Goal: Task Accomplishment & Management: Complete application form

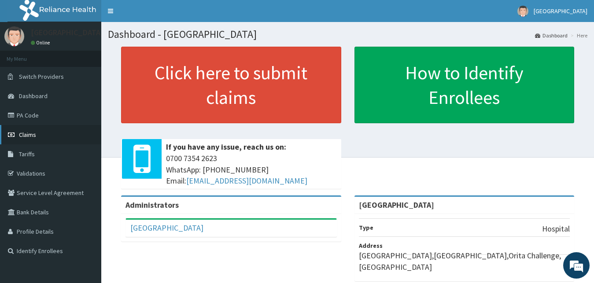
click at [31, 136] on span "Claims" at bounding box center [27, 135] width 17 height 8
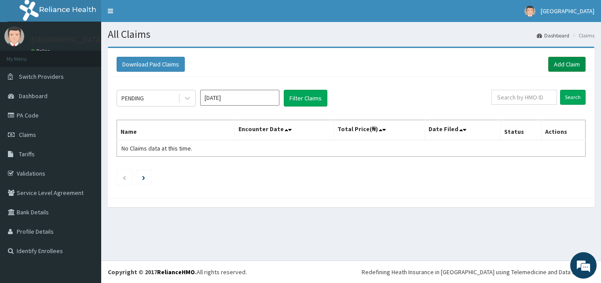
click at [569, 62] on link "Add Claim" at bounding box center [566, 64] width 37 height 15
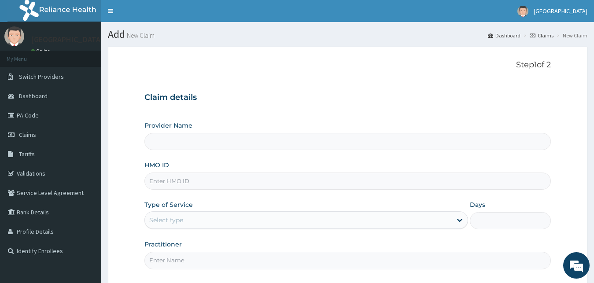
type input "[GEOGRAPHIC_DATA]"
click at [199, 188] on input "HMO ID" at bounding box center [347, 181] width 407 height 17
paste input "GSV/10066/D"
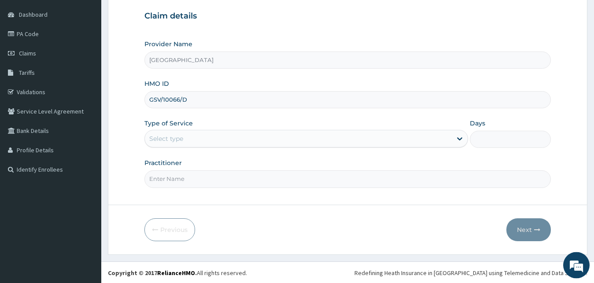
scroll to position [82, 0]
type input "GSV/10066/D"
click at [217, 137] on div "Select type" at bounding box center [298, 138] width 307 height 14
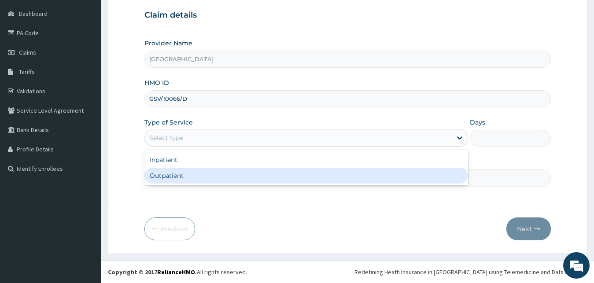
click at [218, 173] on div "Outpatient" at bounding box center [306, 176] width 324 height 16
type input "1"
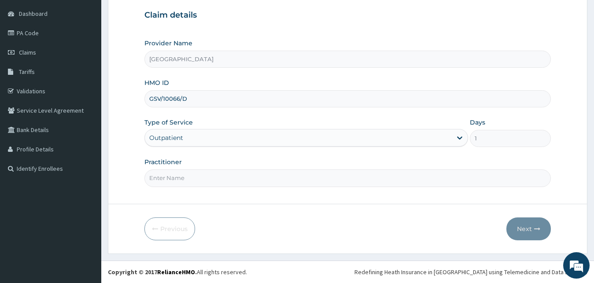
click at [218, 176] on input "Practitioner" at bounding box center [347, 177] width 407 height 17
type input "[PERSON_NAME]"
click at [532, 234] on button "Next" at bounding box center [528, 228] width 44 height 23
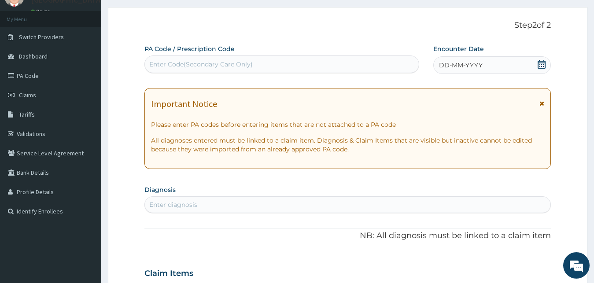
scroll to position [0, 0]
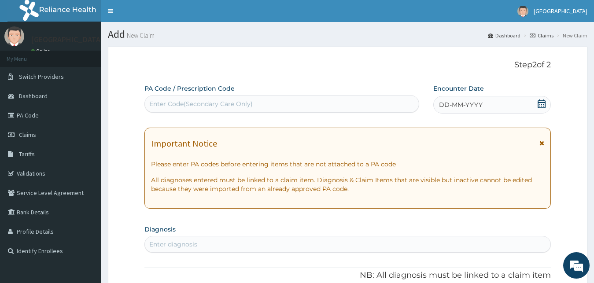
click at [543, 104] on icon at bounding box center [541, 103] width 8 height 9
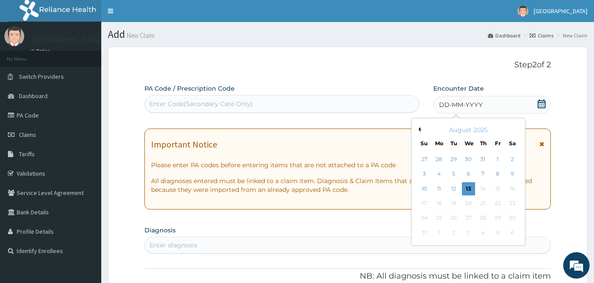
click at [420, 130] on div "August 2025" at bounding box center [468, 129] width 106 height 9
click at [420, 130] on button "Previous Month" at bounding box center [418, 129] width 4 height 4
click at [485, 171] on div "10" at bounding box center [482, 174] width 13 height 13
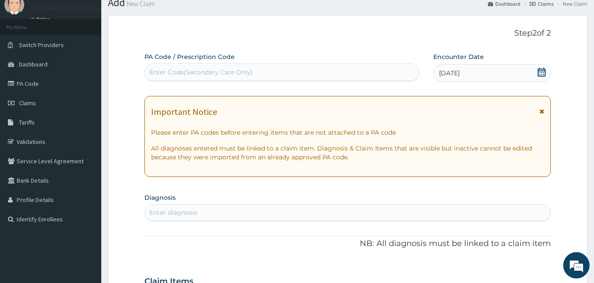
scroll to position [90, 0]
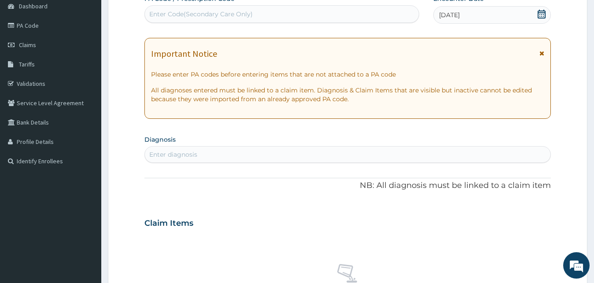
click at [237, 152] on div "Enter diagnosis" at bounding box center [348, 154] width 406 height 14
type input "[MEDICAL_DATA]"
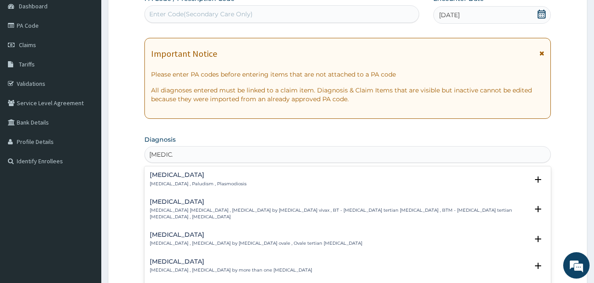
click at [179, 176] on h4 "[MEDICAL_DATA]" at bounding box center [198, 175] width 97 height 7
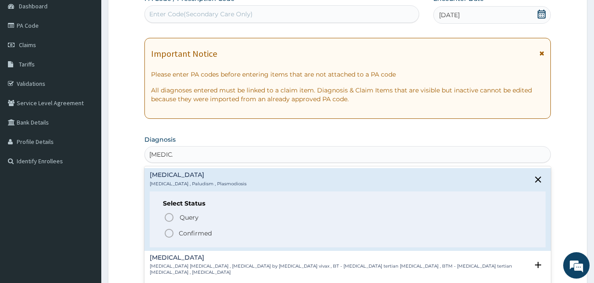
click at [168, 230] on circle "status option filled" at bounding box center [169, 233] width 8 height 8
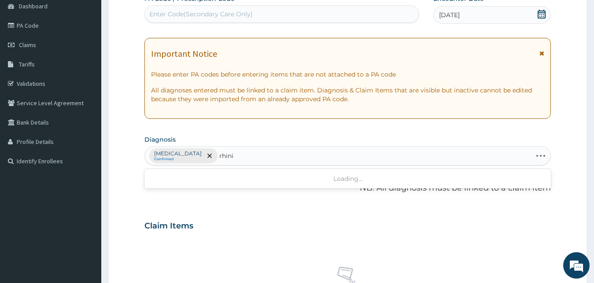
type input "rhinit"
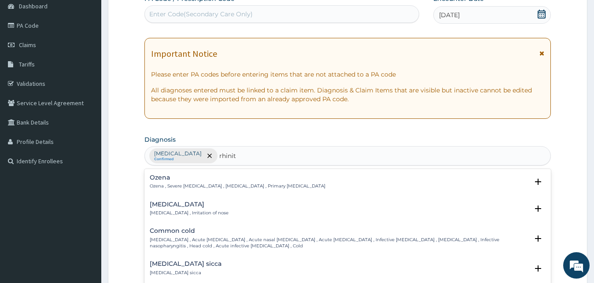
click at [176, 206] on h4 "[MEDICAL_DATA]" at bounding box center [189, 204] width 79 height 7
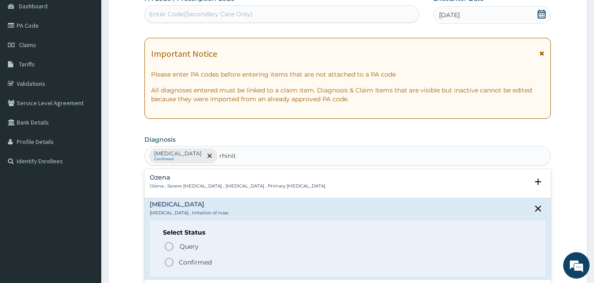
click at [172, 259] on circle "status option filled" at bounding box center [169, 262] width 8 height 8
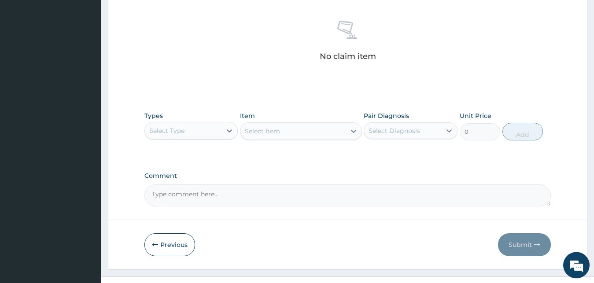
scroll to position [352, 0]
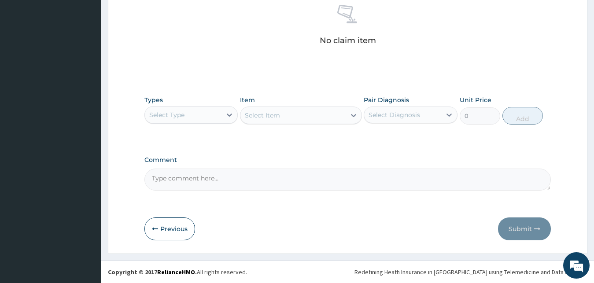
drag, startPoint x: 193, startPoint y: 113, endPoint x: 193, endPoint y: 127, distance: 13.6
click at [192, 118] on div "Select Type" at bounding box center [183, 115] width 77 height 14
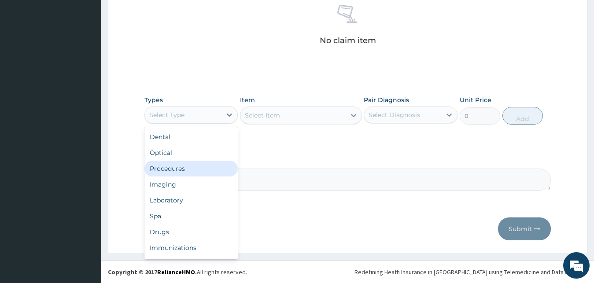
click at [193, 170] on div "Procedures" at bounding box center [191, 169] width 94 height 16
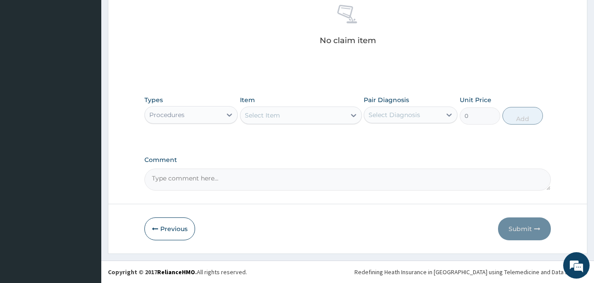
click at [283, 118] on div "Select Item" at bounding box center [292, 115] width 105 height 14
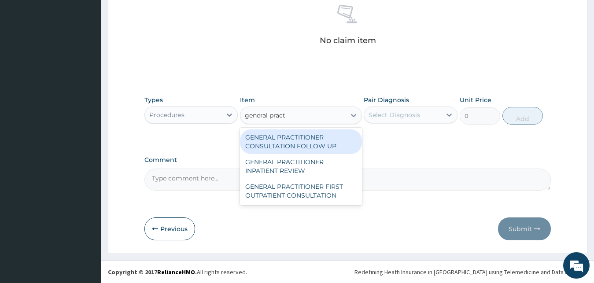
type input "general practi"
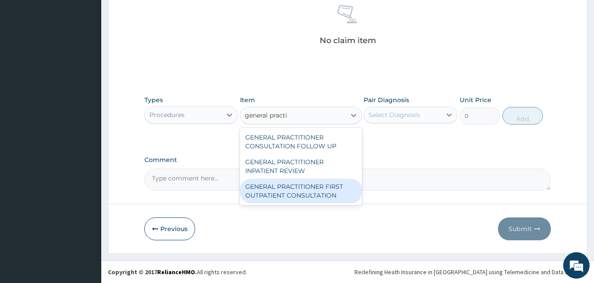
click at [285, 197] on div "GENERAL PRACTITIONER FIRST OUTPATIENT CONSULTATION" at bounding box center [301, 191] width 122 height 25
type input "3750"
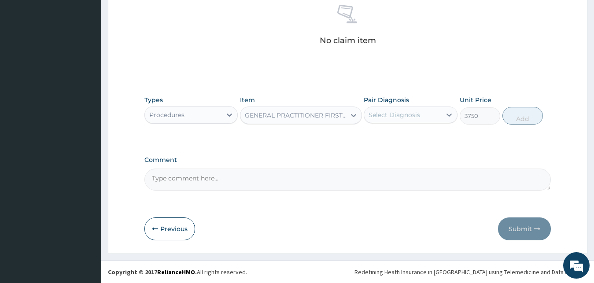
click at [393, 114] on div "Select Diagnosis" at bounding box center [393, 114] width 51 height 9
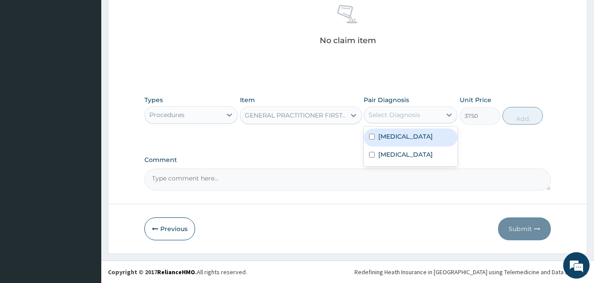
click at [388, 141] on div "[MEDICAL_DATA]" at bounding box center [411, 138] width 94 height 18
checkbox input "true"
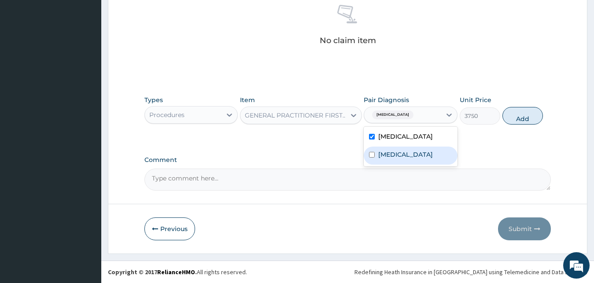
click at [402, 155] on label "[MEDICAL_DATA]" at bounding box center [405, 154] width 55 height 9
checkbox input "true"
click at [525, 118] on button "Add" at bounding box center [522, 116] width 40 height 18
type input "0"
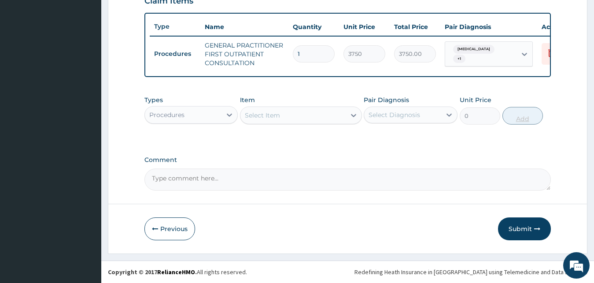
scroll to position [322, 0]
drag, startPoint x: 177, startPoint y: 113, endPoint x: 189, endPoint y: 122, distance: 15.1
click at [178, 114] on div "Procedures" at bounding box center [166, 114] width 35 height 9
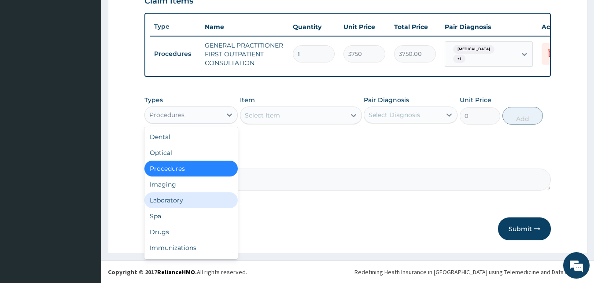
drag, startPoint x: 186, startPoint y: 200, endPoint x: 191, endPoint y: 197, distance: 6.3
click at [187, 200] on div "Laboratory" at bounding box center [191, 200] width 94 height 16
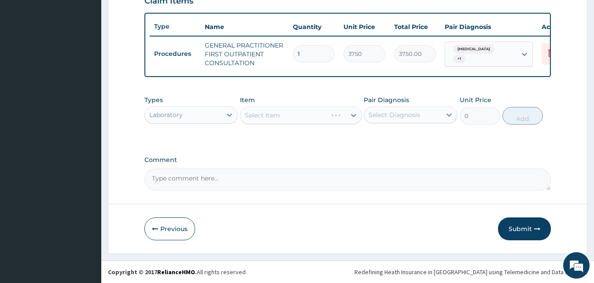
click at [304, 118] on div "Select Item" at bounding box center [301, 116] width 122 height 18
click at [281, 120] on div "Select Item" at bounding box center [292, 115] width 105 height 14
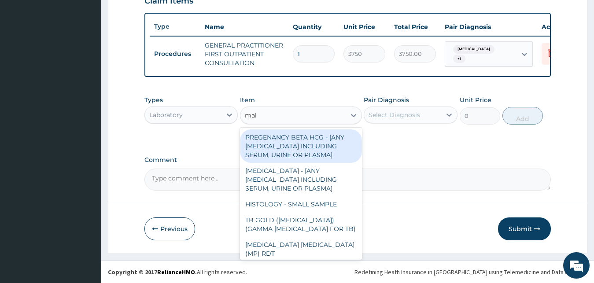
type input "mala"
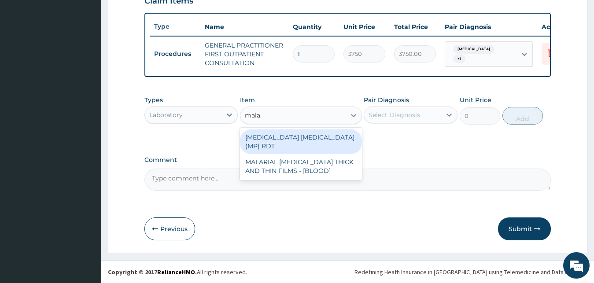
click at [287, 142] on div "[MEDICAL_DATA] [MEDICAL_DATA] (MP) RDT" at bounding box center [301, 141] width 122 height 25
type input "2000"
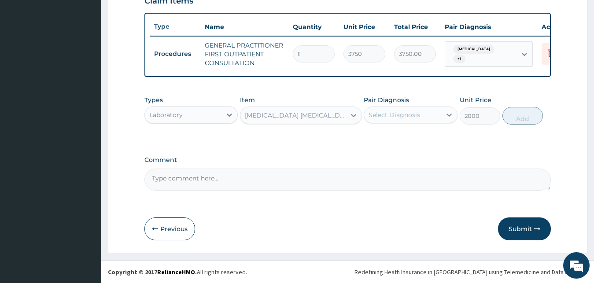
drag, startPoint x: 399, startPoint y: 113, endPoint x: 405, endPoint y: 119, distance: 9.3
click at [400, 114] on div "Select Diagnosis" at bounding box center [393, 114] width 51 height 9
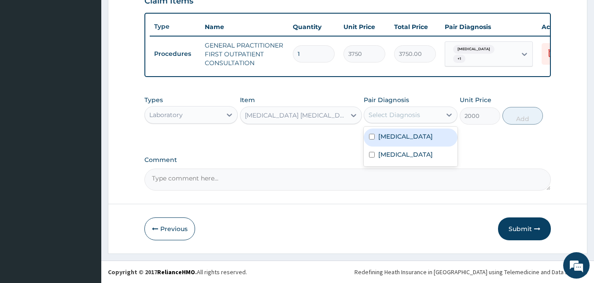
click at [413, 134] on div "[MEDICAL_DATA]" at bounding box center [411, 138] width 94 height 18
checkbox input "true"
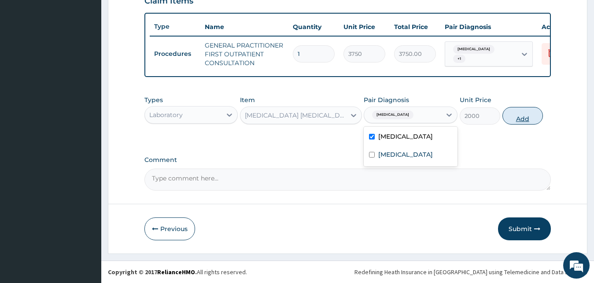
click at [526, 124] on button "Add" at bounding box center [522, 116] width 40 height 18
type input "0"
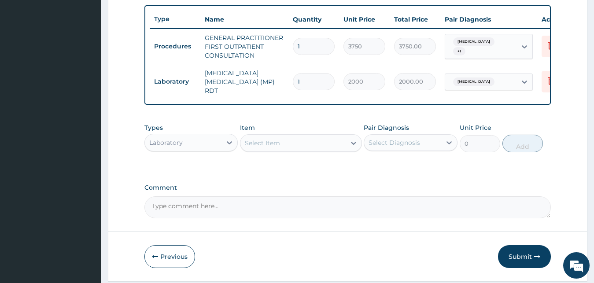
click at [290, 146] on div "Select Item" at bounding box center [292, 143] width 105 height 14
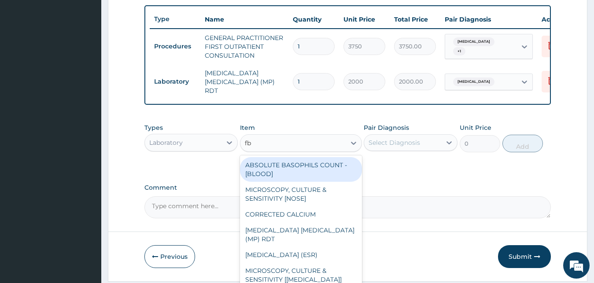
type input "fbc"
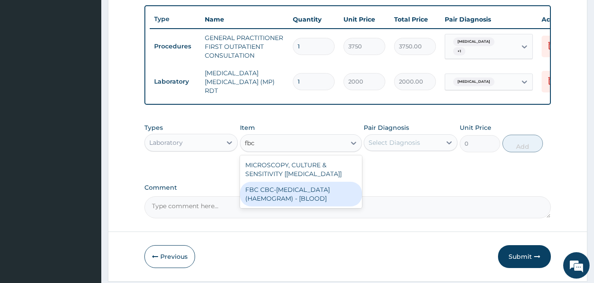
click at [296, 191] on div "FBC CBC-[MEDICAL_DATA] (HAEMOGRAM) - [BLOOD]" at bounding box center [301, 194] width 122 height 25
type input "5000"
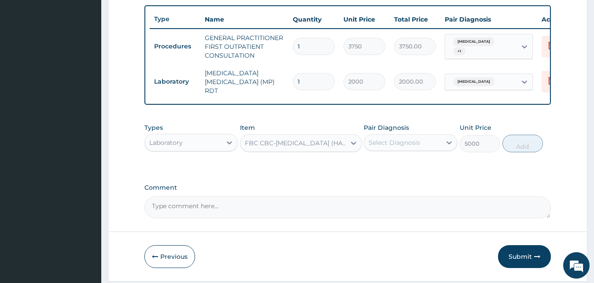
click at [421, 131] on div "Pair Diagnosis Select Diagnosis" at bounding box center [411, 137] width 94 height 29
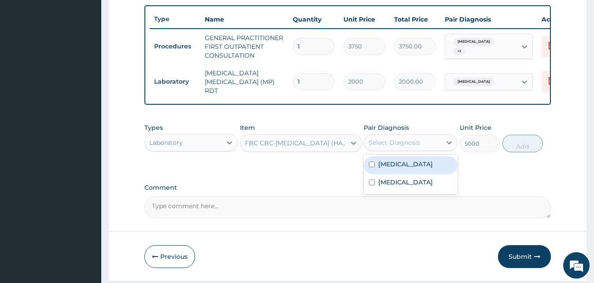
drag, startPoint x: 412, startPoint y: 141, endPoint x: 414, endPoint y: 152, distance: 11.1
click at [413, 143] on div "Select Diagnosis" at bounding box center [402, 143] width 77 height 14
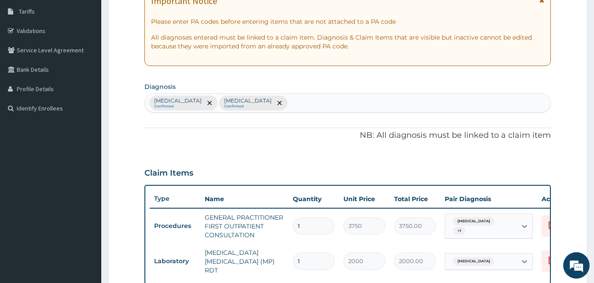
click at [279, 99] on div "[MEDICAL_DATA] Confirmed [MEDICAL_DATA] Confirmed" at bounding box center [348, 103] width 406 height 18
type input "[MEDICAL_DATA]"
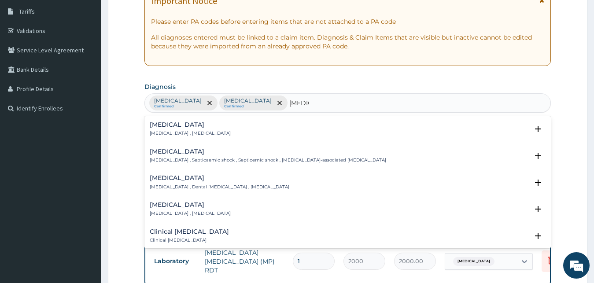
click at [183, 136] on p "[MEDICAL_DATA] , [MEDICAL_DATA]" at bounding box center [190, 133] width 81 height 6
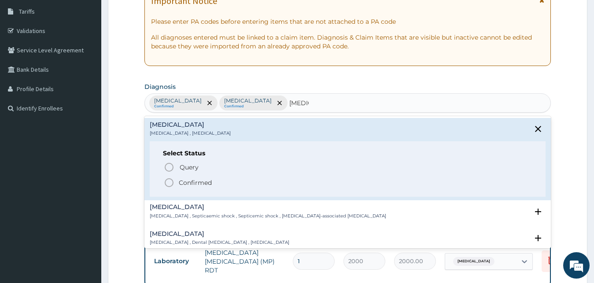
click at [172, 184] on icon "status option filled" at bounding box center [169, 182] width 11 height 11
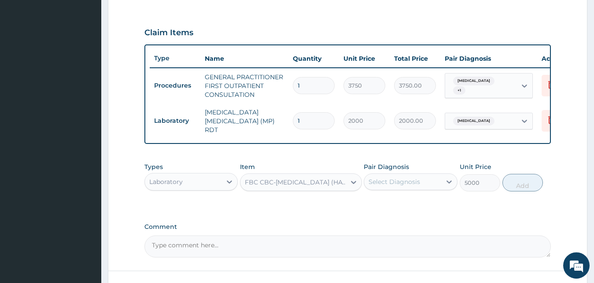
scroll to position [322, 0]
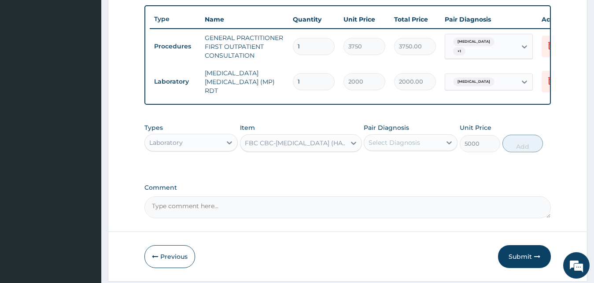
drag, startPoint x: 412, startPoint y: 149, endPoint x: 416, endPoint y: 156, distance: 8.3
click at [412, 150] on div "Select Diagnosis" at bounding box center [402, 143] width 77 height 14
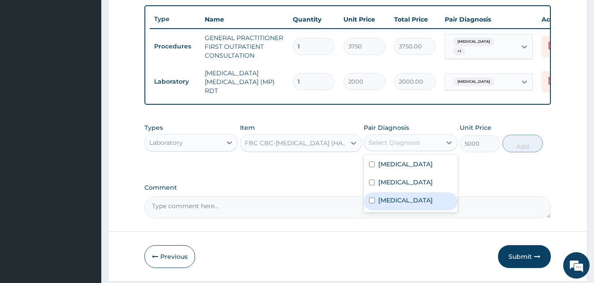
drag, startPoint x: 413, startPoint y: 203, endPoint x: 409, endPoint y: 199, distance: 5.6
click at [413, 203] on div "[MEDICAL_DATA]" at bounding box center [411, 201] width 94 height 18
checkbox input "true"
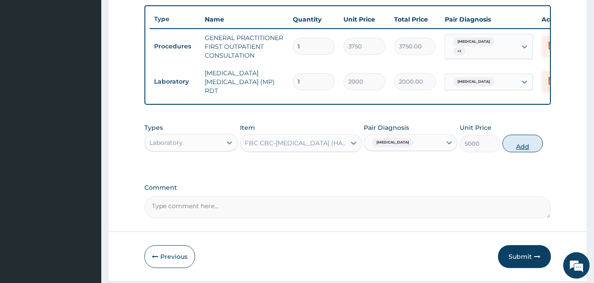
click at [521, 152] on button "Add" at bounding box center [522, 144] width 40 height 18
type input "0"
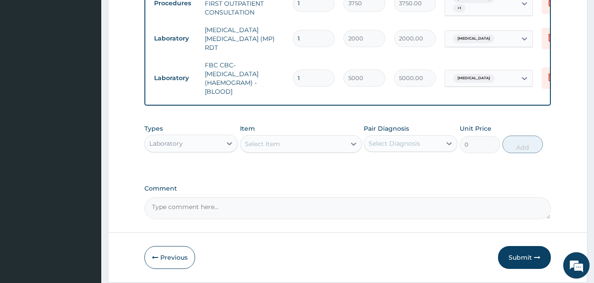
scroll to position [397, 0]
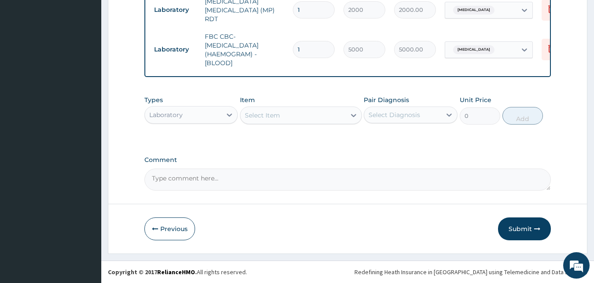
click at [200, 107] on div "Laboratory" at bounding box center [191, 115] width 94 height 18
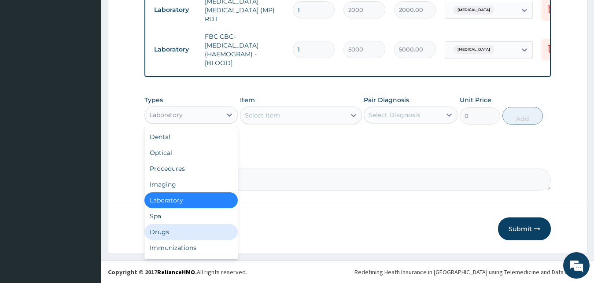
click at [173, 239] on div "Drugs" at bounding box center [191, 232] width 94 height 16
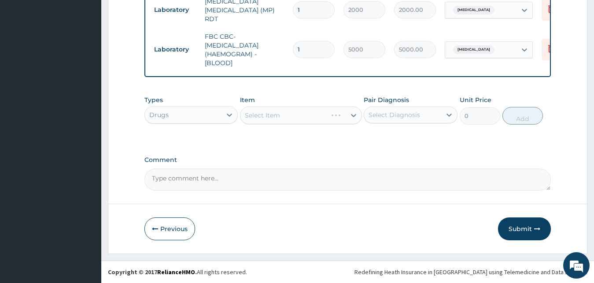
click at [297, 121] on div "Select Item" at bounding box center [301, 116] width 122 height 18
click at [301, 119] on div "Select Item" at bounding box center [292, 115] width 105 height 14
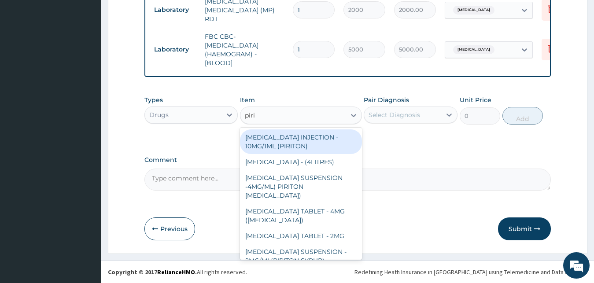
type input "pirit"
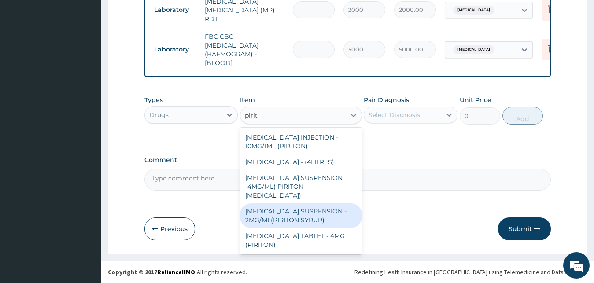
click at [281, 219] on div "[MEDICAL_DATA] SUSPENSION - 2MG/ML(PIRITON SYRUP)" at bounding box center [301, 215] width 122 height 25
type input "840"
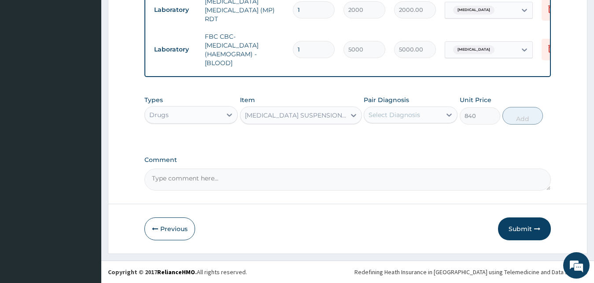
click at [410, 116] on div "Select Diagnosis" at bounding box center [393, 114] width 51 height 9
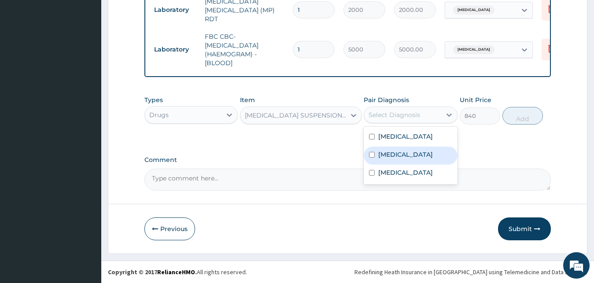
click at [400, 156] on label "[MEDICAL_DATA]" at bounding box center [405, 154] width 55 height 9
checkbox input "true"
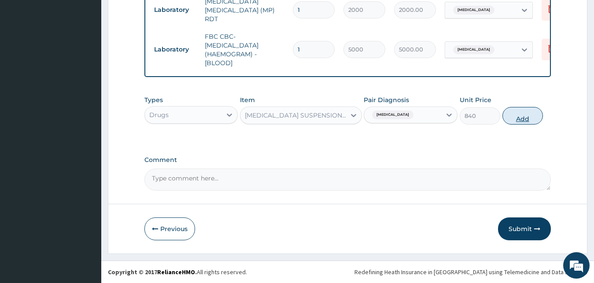
click at [524, 120] on button "Add" at bounding box center [522, 116] width 40 height 18
type input "0"
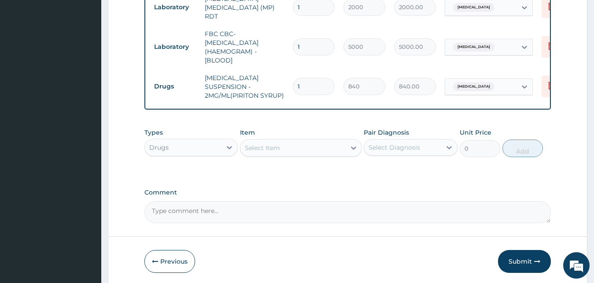
click at [288, 148] on div "Select Item" at bounding box center [292, 148] width 105 height 14
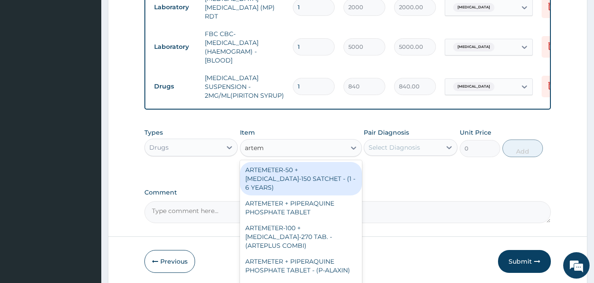
type input "arteme"
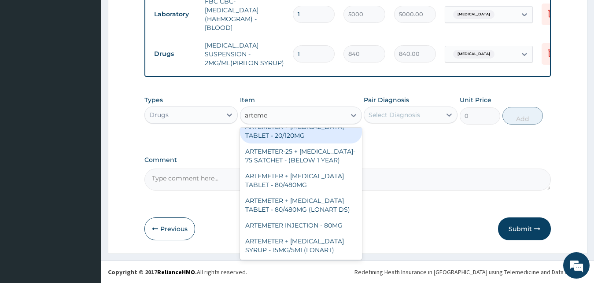
scroll to position [238, 0]
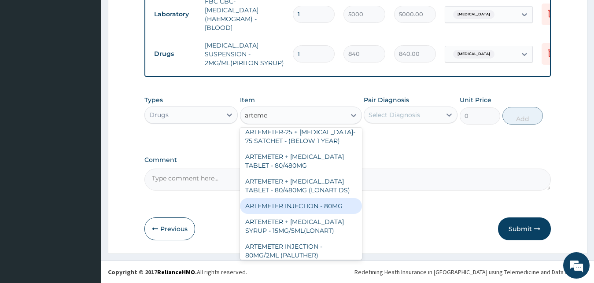
click at [295, 211] on div "ARTEMETER INJECTION - 80MG" at bounding box center [301, 206] width 122 height 16
type input "475.99999999999994"
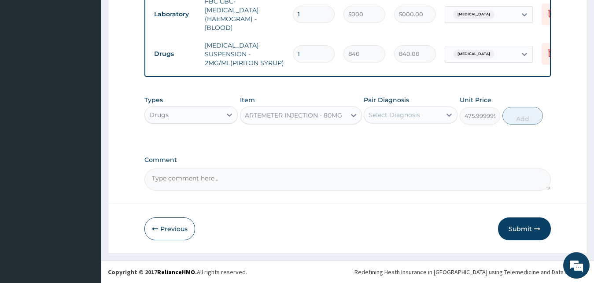
click at [278, 122] on div "ARTEMETER INJECTION - 80MG" at bounding box center [292, 115] width 105 height 14
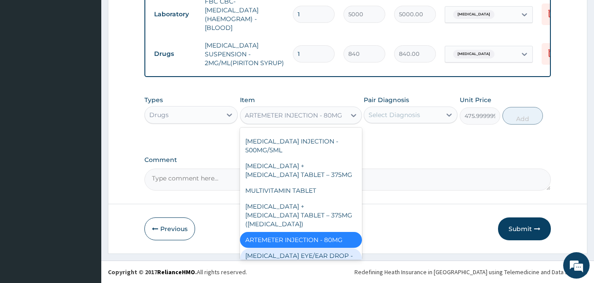
scroll to position [12766, 0]
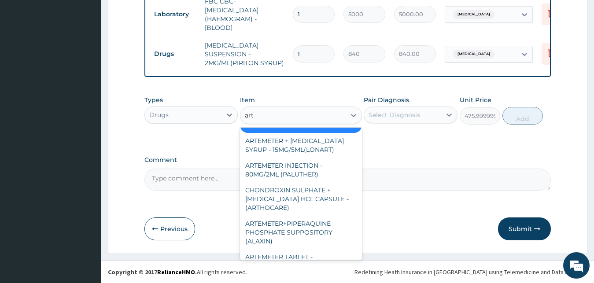
type input "arte"
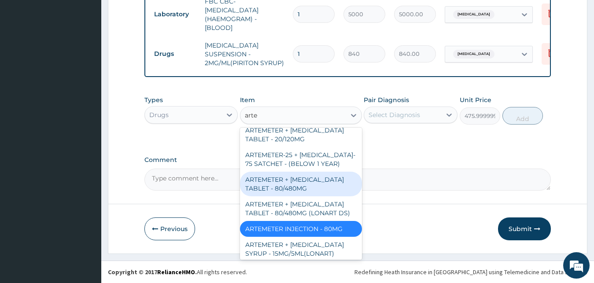
scroll to position [217, 0]
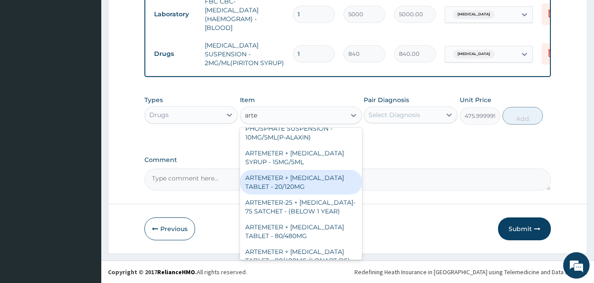
click at [315, 193] on div "ARTEMETER + [MEDICAL_DATA] TABLET - 20/120MG" at bounding box center [301, 182] width 122 height 25
type input "196"
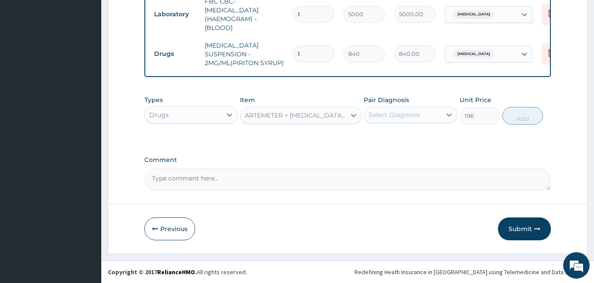
click at [430, 110] on div "Select Diagnosis" at bounding box center [402, 115] width 77 height 14
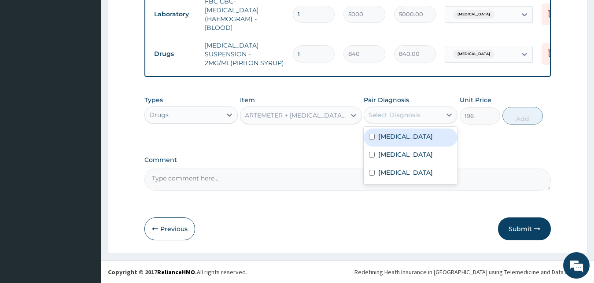
click at [419, 139] on div "[MEDICAL_DATA]" at bounding box center [411, 138] width 94 height 18
checkbox input "true"
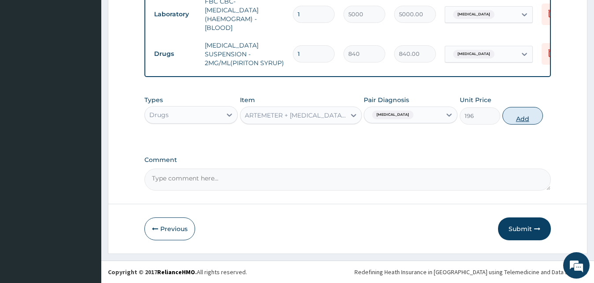
click at [519, 121] on button "Add" at bounding box center [522, 116] width 40 height 18
type input "0"
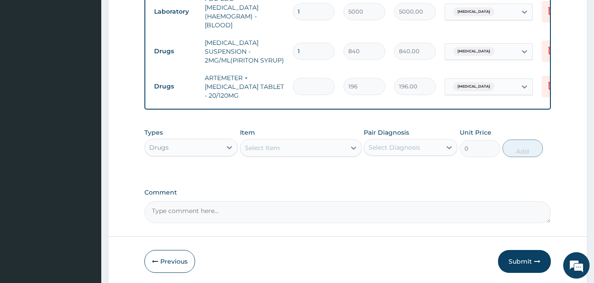
type input "0.00"
type input "6"
type input "1176.00"
type input "6"
click at [293, 132] on div "Item Select Item" at bounding box center [301, 142] width 122 height 29
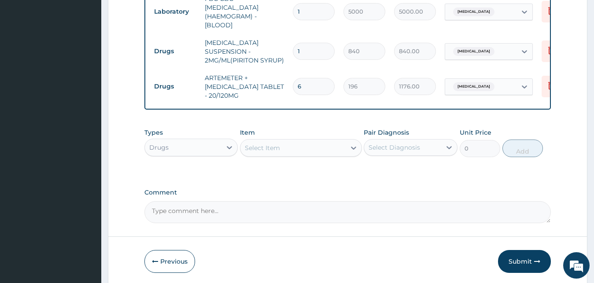
scroll to position [467, 0]
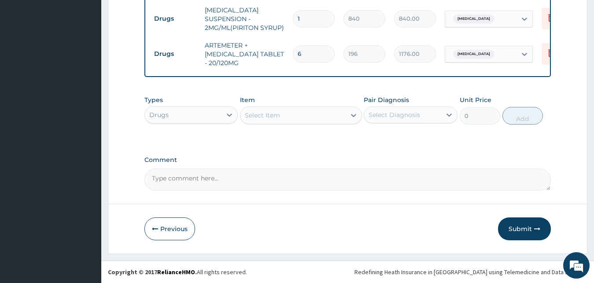
click at [284, 117] on div "Select Item" at bounding box center [292, 115] width 105 height 14
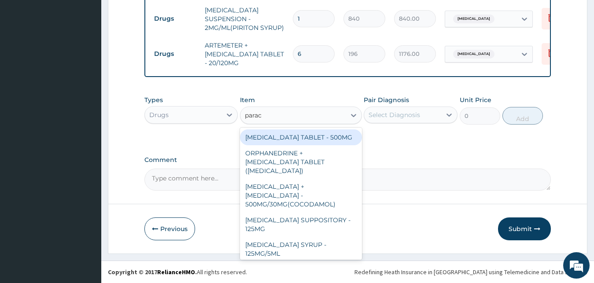
type input "parace"
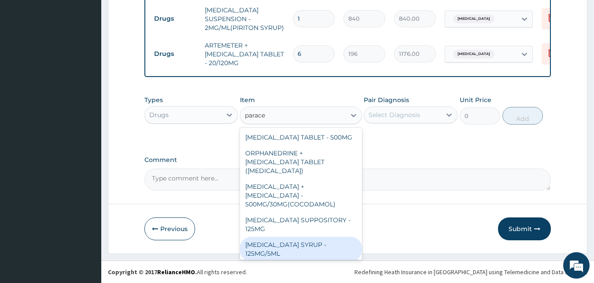
click at [281, 242] on div "[MEDICAL_DATA] SYRUP - 125MG/5ML" at bounding box center [301, 249] width 122 height 25
type input "840"
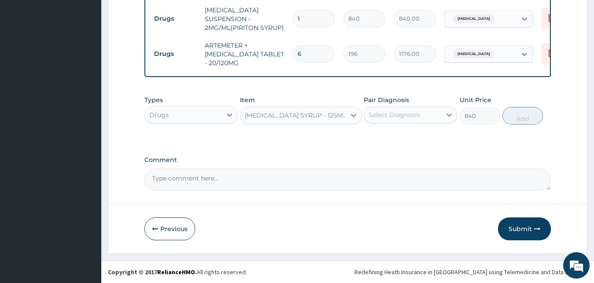
click at [422, 112] on div "Select Diagnosis" at bounding box center [402, 115] width 77 height 14
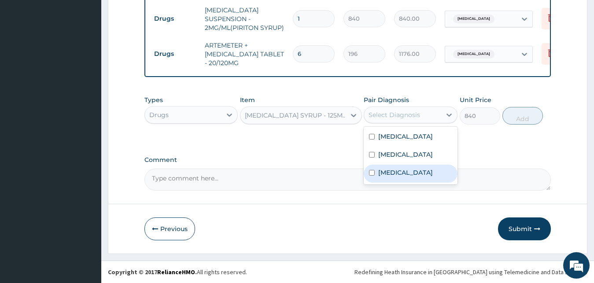
click at [395, 172] on label "[MEDICAL_DATA]" at bounding box center [405, 172] width 55 height 9
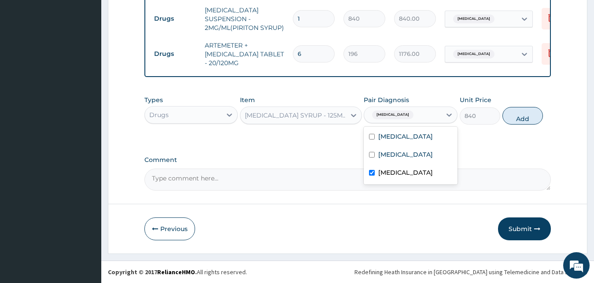
click at [408, 169] on div "[MEDICAL_DATA]" at bounding box center [411, 174] width 94 height 18
checkbox input "false"
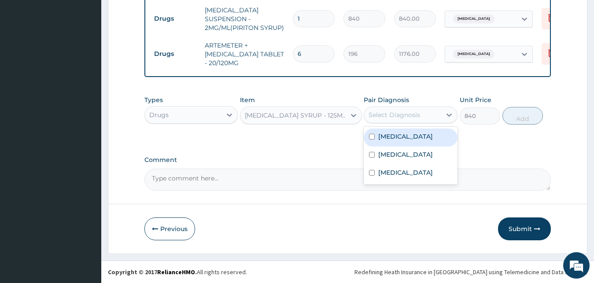
click at [409, 139] on div "[MEDICAL_DATA]" at bounding box center [411, 138] width 94 height 18
checkbox input "true"
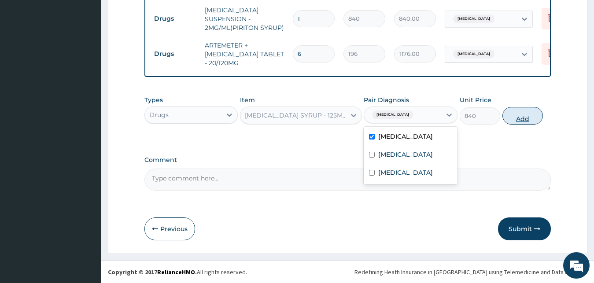
click at [526, 122] on button "Add" at bounding box center [522, 116] width 40 height 18
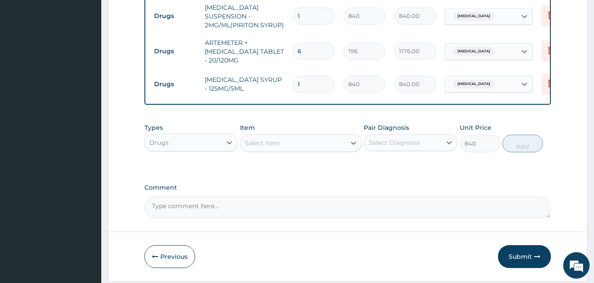
type input "0"
click at [289, 149] on div "Select Item" at bounding box center [292, 143] width 105 height 14
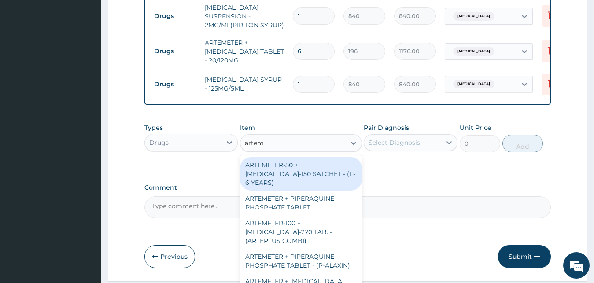
type input "arteme"
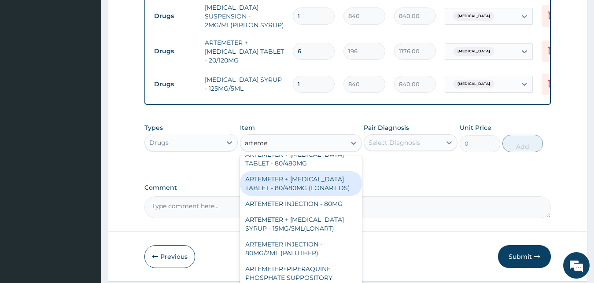
scroll to position [285, 0]
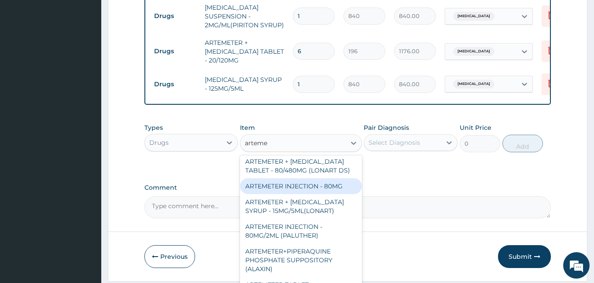
click at [304, 194] on div "ARTEMETER INJECTION - 80MG" at bounding box center [301, 186] width 122 height 16
type input "475.99999999999994"
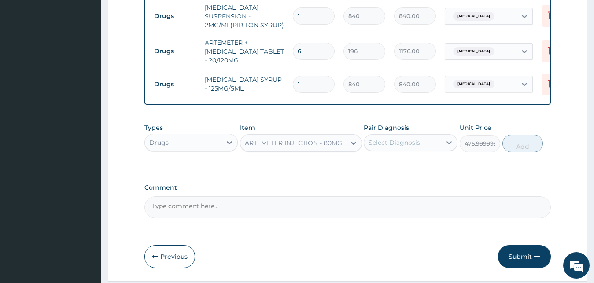
click at [423, 148] on div "Select Diagnosis" at bounding box center [402, 143] width 77 height 14
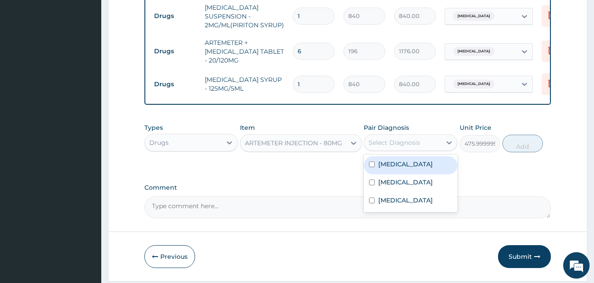
click at [418, 168] on div "[MEDICAL_DATA]" at bounding box center [411, 165] width 94 height 18
checkbox input "true"
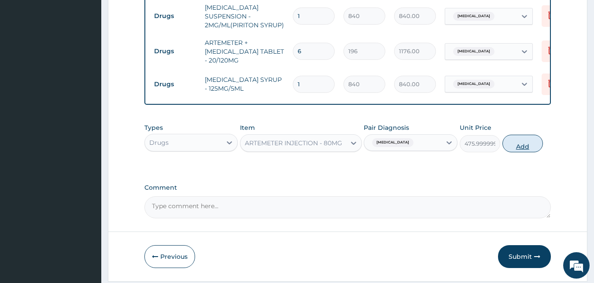
click at [530, 151] on button "Add" at bounding box center [522, 144] width 40 height 18
type input "0"
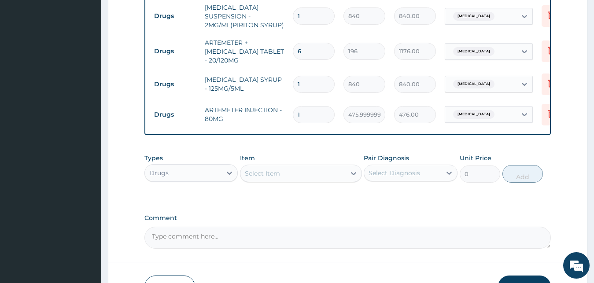
click at [291, 180] on div "Select Item" at bounding box center [292, 173] width 105 height 14
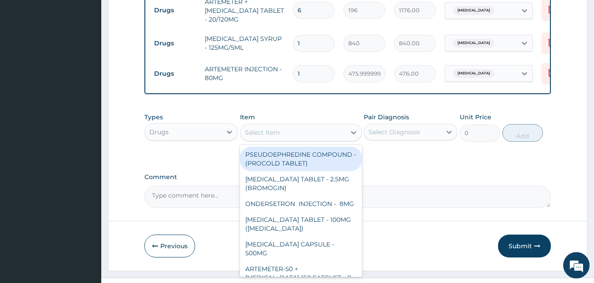
scroll to position [528, 0]
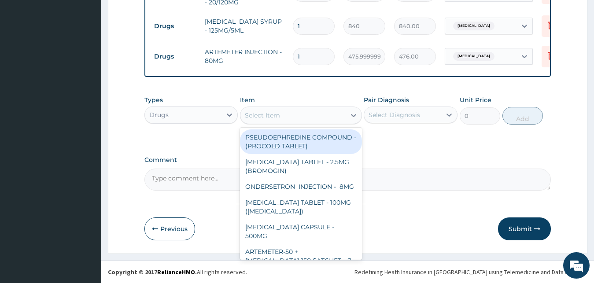
type input "o"
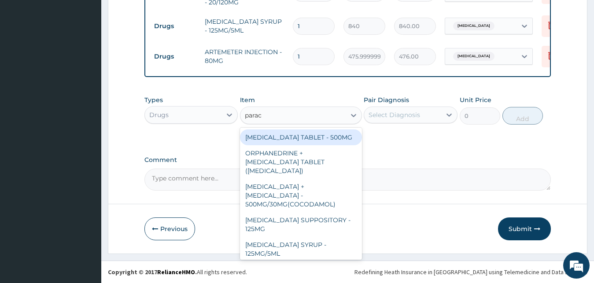
type input "parace"
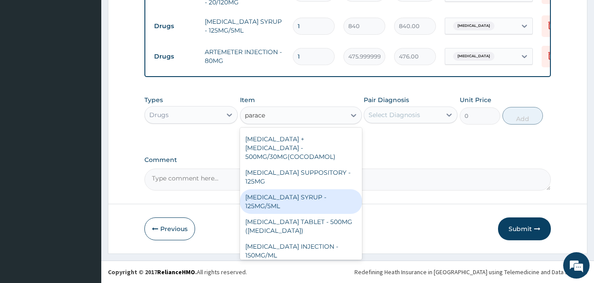
scroll to position [93, 0]
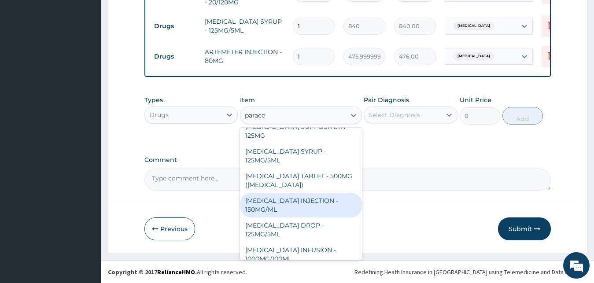
click at [319, 193] on div "[MEDICAL_DATA] INJECTION - 150MG/ML" at bounding box center [301, 205] width 122 height 25
type input "560"
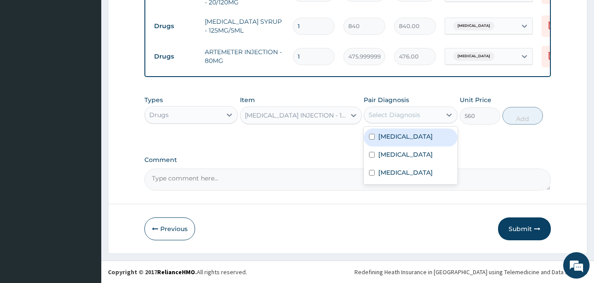
click at [425, 119] on div "Select Diagnosis" at bounding box center [402, 115] width 77 height 14
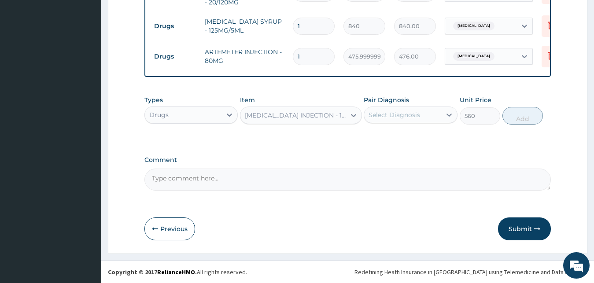
drag, startPoint x: 406, startPoint y: 109, endPoint x: 411, endPoint y: 112, distance: 5.5
click at [409, 110] on div "Select Diagnosis" at bounding box center [402, 115] width 77 height 14
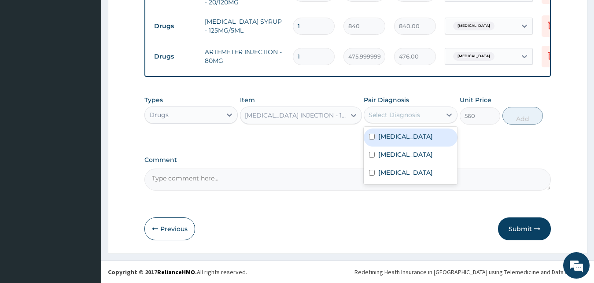
click at [413, 139] on div "[MEDICAL_DATA]" at bounding box center [411, 138] width 94 height 18
checkbox input "true"
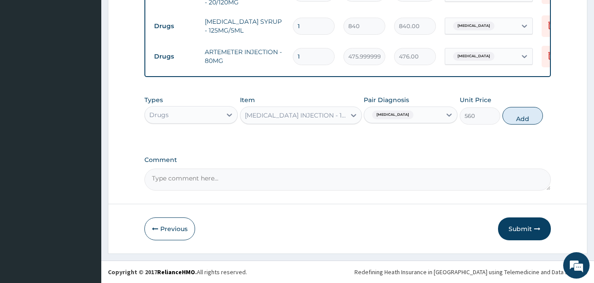
click at [521, 118] on button "Add" at bounding box center [522, 116] width 40 height 18
type input "0"
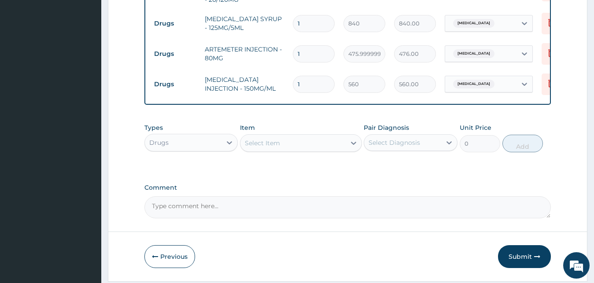
type input "0.00"
type input "2"
type input "1120.00"
type input "2"
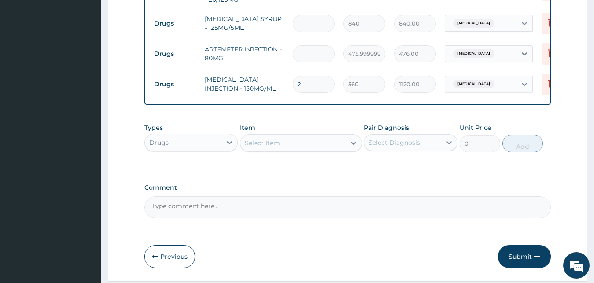
scroll to position [558, 0]
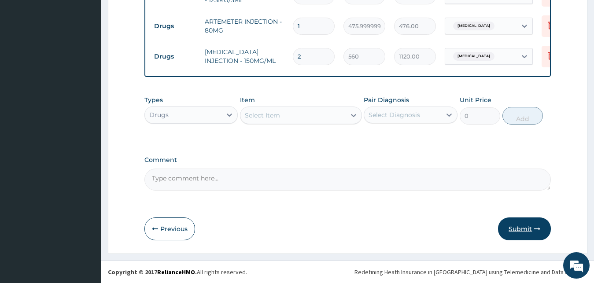
click at [516, 232] on button "Submit" at bounding box center [524, 228] width 53 height 23
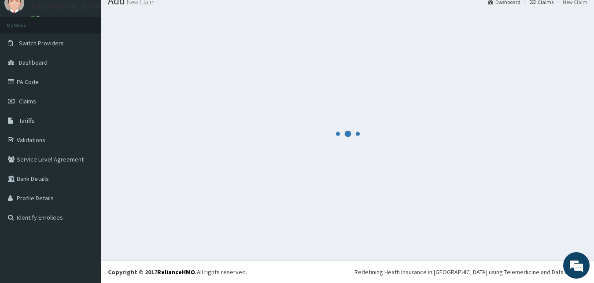
scroll to position [33, 0]
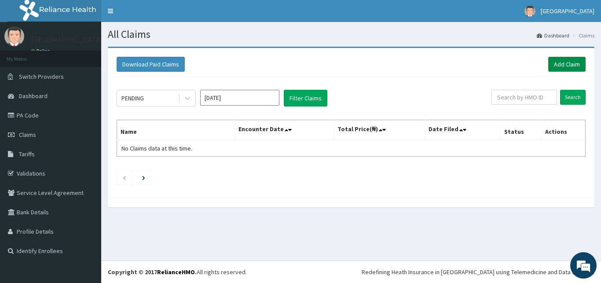
click at [572, 61] on link "Add Claim" at bounding box center [566, 64] width 37 height 15
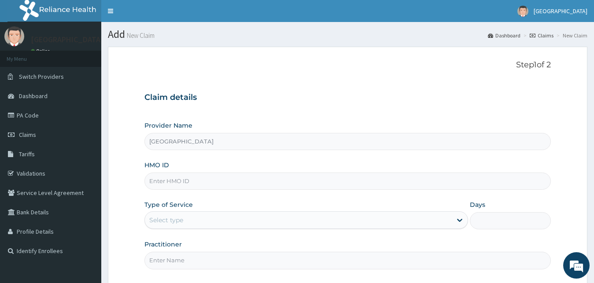
click at [224, 181] on input "HMO ID" at bounding box center [347, 181] width 407 height 17
paste input "AIT/10267/A"
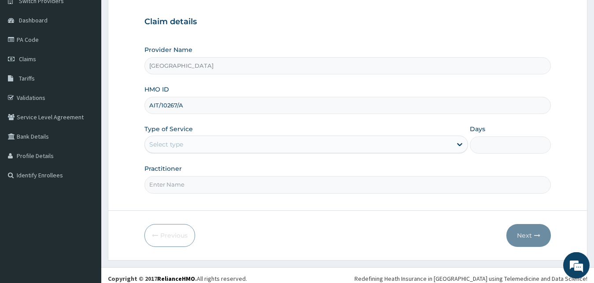
scroll to position [82, 0]
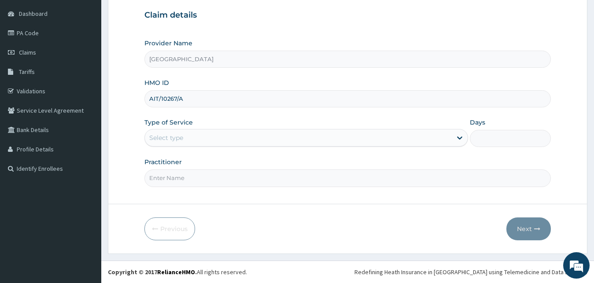
type input "AIT/10267/A"
click at [200, 146] on div "Select type" at bounding box center [306, 138] width 324 height 18
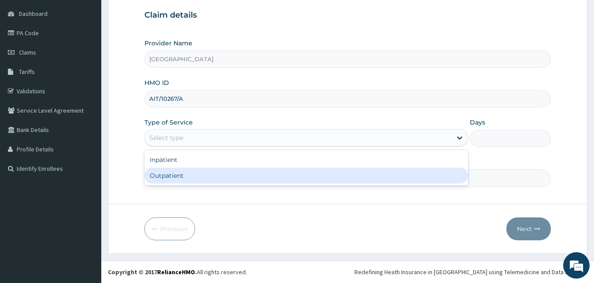
click at [206, 174] on div "Outpatient" at bounding box center [306, 176] width 324 height 16
type input "1"
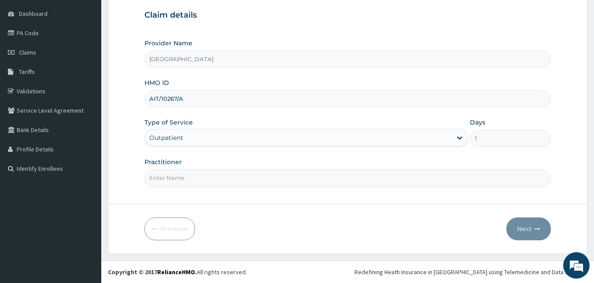
click at [200, 177] on input "Practitioner" at bounding box center [347, 177] width 407 height 17
type input "Dr Taiwo"
click at [520, 233] on button "Next" at bounding box center [528, 228] width 44 height 23
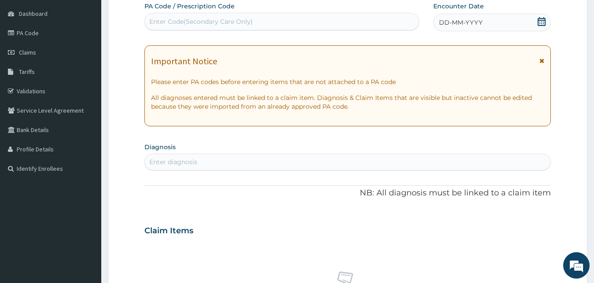
click at [540, 24] on icon at bounding box center [541, 21] width 8 height 9
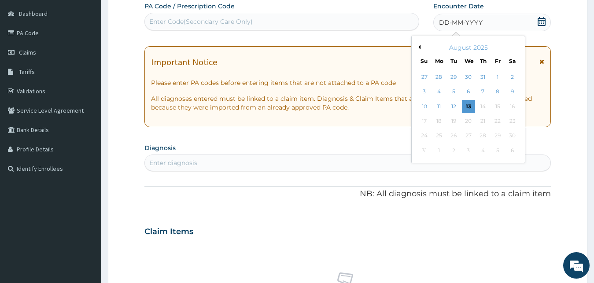
click at [419, 48] on button "Previous Month" at bounding box center [418, 47] width 4 height 4
click at [482, 90] on div "10" at bounding box center [482, 91] width 13 height 13
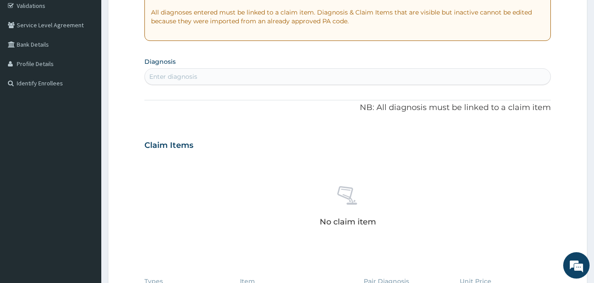
scroll to position [172, 0]
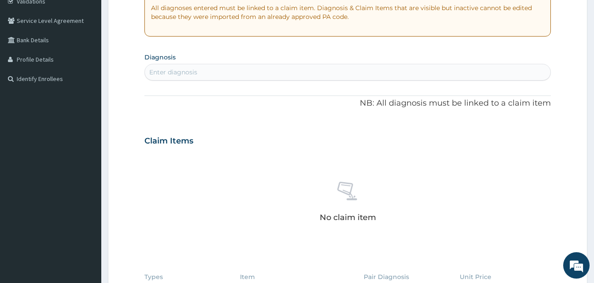
click at [208, 74] on div "Enter diagnosis" at bounding box center [348, 72] width 406 height 14
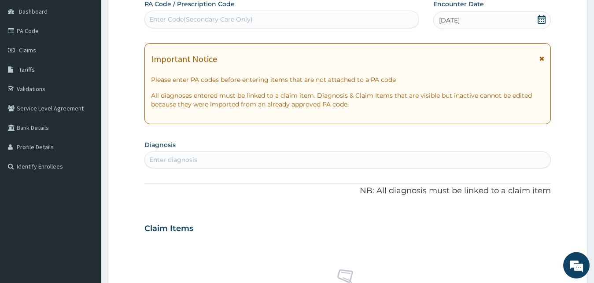
scroll to position [0, 0]
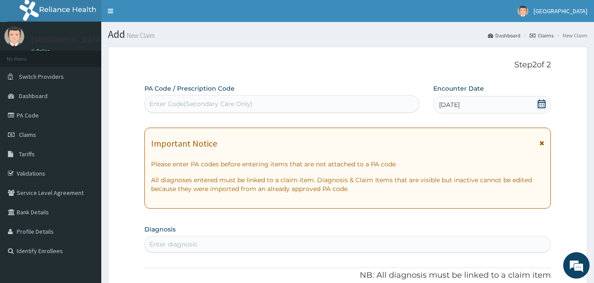
click at [233, 101] on div "Enter Code(Secondary Care Only)" at bounding box center [200, 103] width 103 height 9
paste input "PA/C275C9"
type input "PA/C275C9"
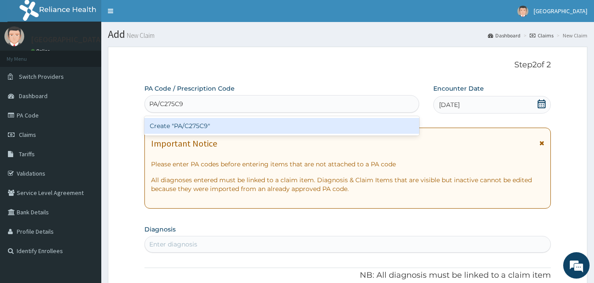
click at [209, 122] on div "Create "PA/C275C9"" at bounding box center [281, 126] width 275 height 16
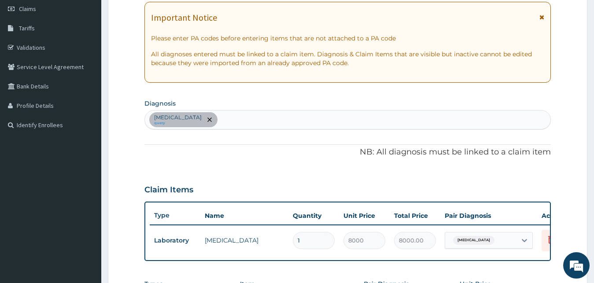
scroll to position [135, 0]
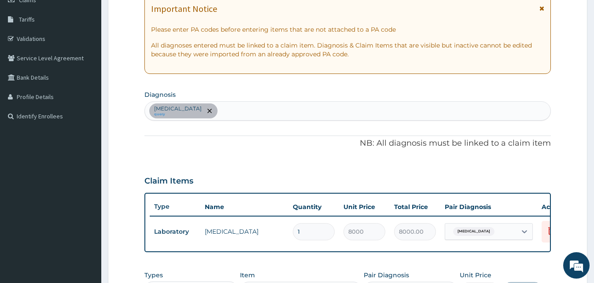
click at [237, 112] on div "Anxiety disorder query" at bounding box center [348, 111] width 406 height 18
type input "malaria"
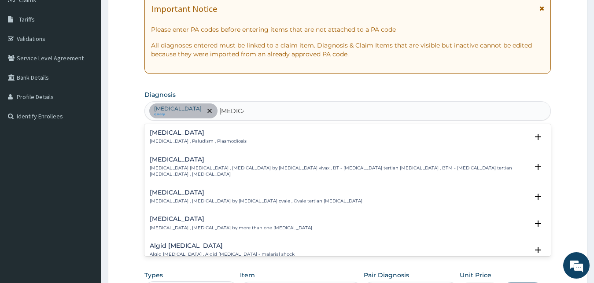
click at [184, 136] on div "Malaria Malaria , Paludism , Plasmodiosis" at bounding box center [198, 136] width 97 height 15
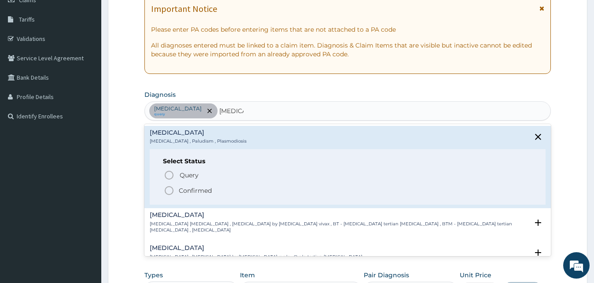
click at [168, 192] on icon "status option filled" at bounding box center [169, 190] width 11 height 11
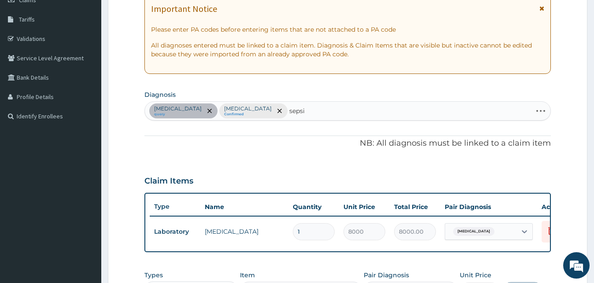
type input "sepsis"
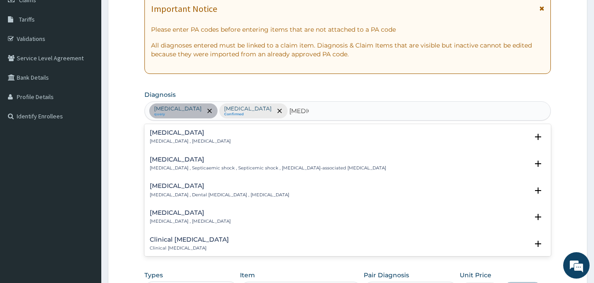
click at [170, 136] on div "Sepsis Systemic infection , Sepsis" at bounding box center [190, 136] width 81 height 15
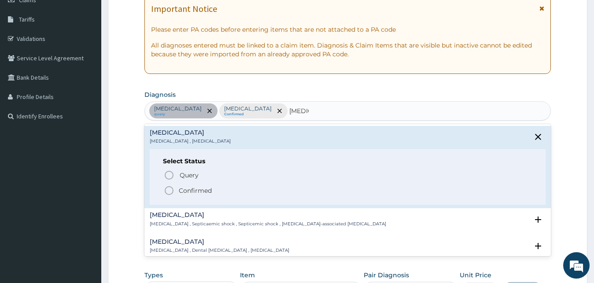
click at [167, 189] on icon "status option filled" at bounding box center [169, 190] width 11 height 11
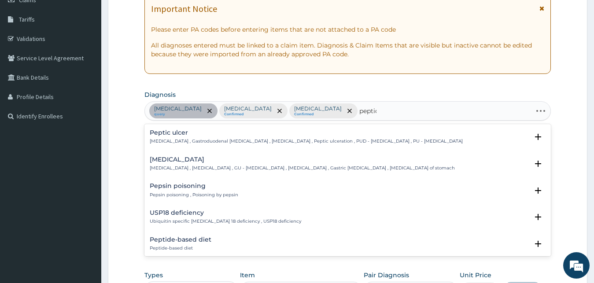
type input "peptic"
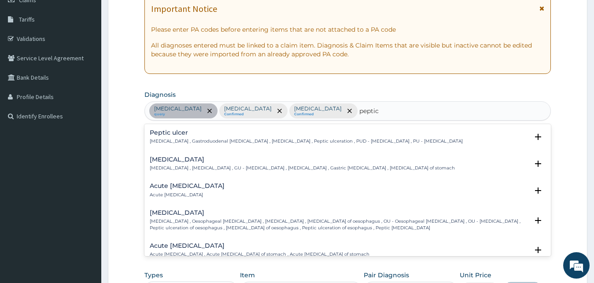
click at [183, 134] on h4 "Peptic ulcer" at bounding box center [306, 132] width 313 height 7
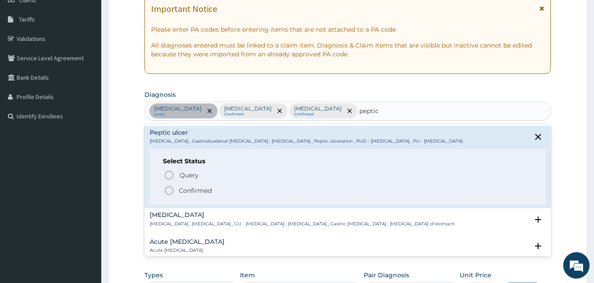
click at [167, 190] on icon "status option filled" at bounding box center [169, 190] width 11 height 11
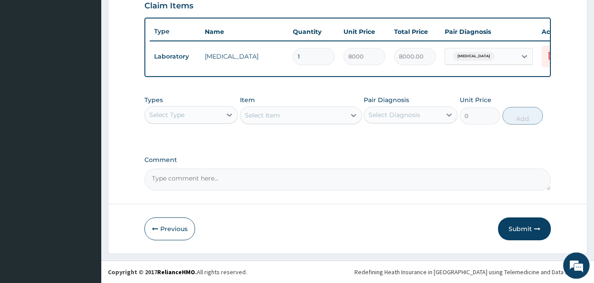
scroll to position [269, 0]
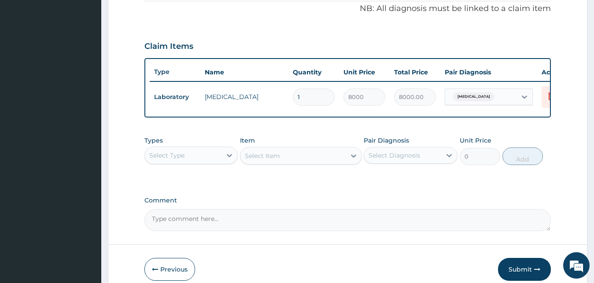
click at [187, 162] on div "Select Type" at bounding box center [183, 155] width 77 height 14
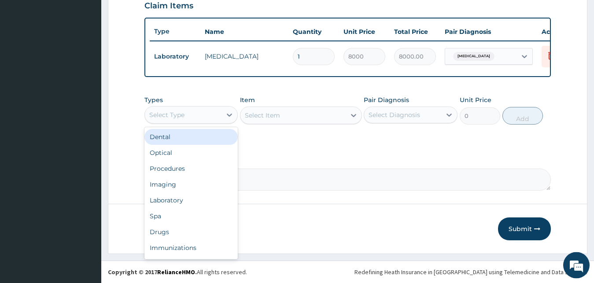
scroll to position [317, 0]
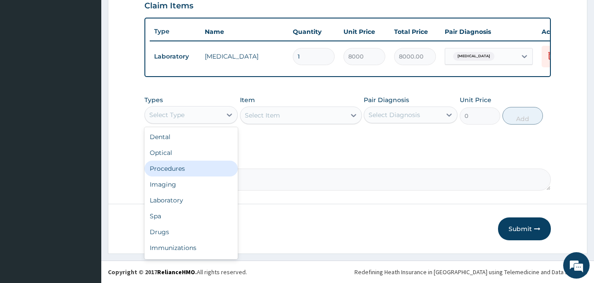
click at [182, 173] on div "Procedures" at bounding box center [191, 169] width 94 height 16
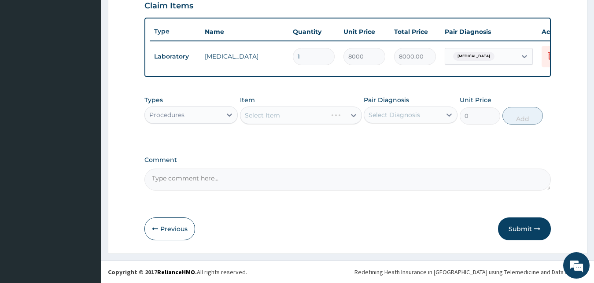
click at [277, 122] on div "Select Item" at bounding box center [301, 116] width 122 height 18
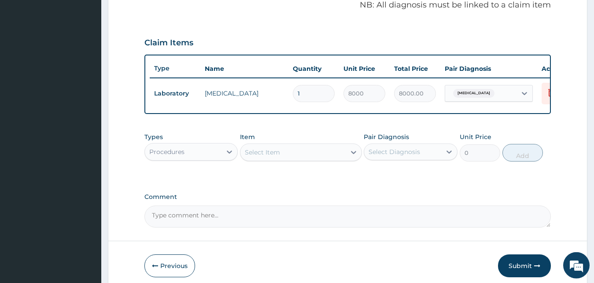
scroll to position [272, 0]
click at [291, 158] on div "Select Item" at bounding box center [292, 153] width 105 height 14
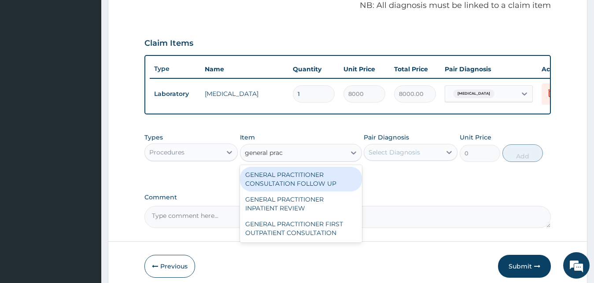
type input "general pract"
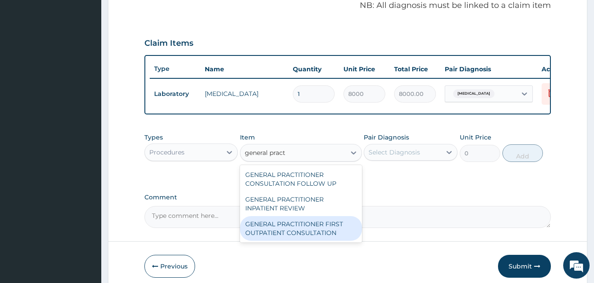
click at [282, 235] on div "GENERAL PRACTITIONER FIRST OUTPATIENT CONSULTATION" at bounding box center [301, 228] width 122 height 25
type input "3750"
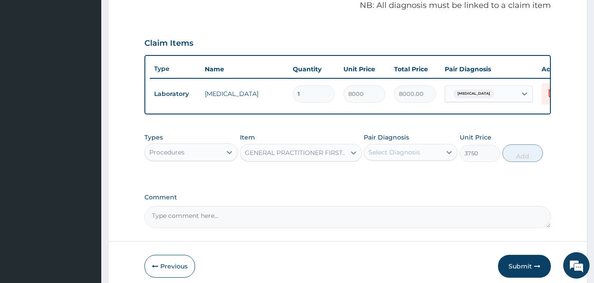
click at [407, 157] on div "Select Diagnosis" at bounding box center [393, 152] width 51 height 9
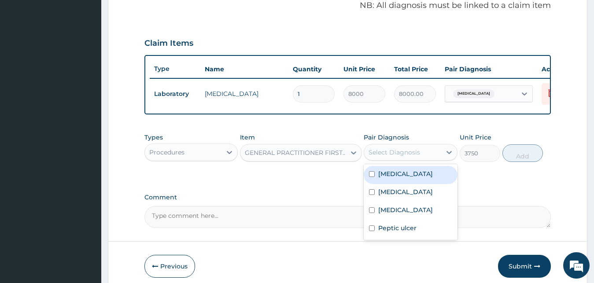
drag, startPoint x: 406, startPoint y: 183, endPoint x: 408, endPoint y: 202, distance: 19.5
click at [408, 184] on div "Anxiety disorder" at bounding box center [411, 175] width 94 height 18
checkbox input "true"
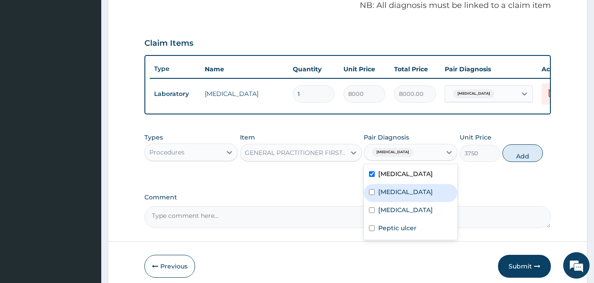
drag, startPoint x: 408, startPoint y: 202, endPoint x: 408, endPoint y: 216, distance: 14.1
click at [409, 202] on div "Malaria" at bounding box center [411, 193] width 94 height 18
checkbox input "true"
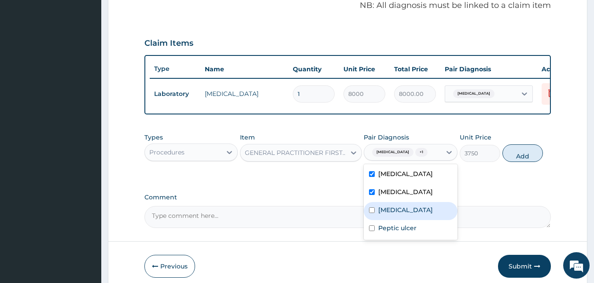
click at [408, 220] on div "Sepsis" at bounding box center [411, 211] width 94 height 18
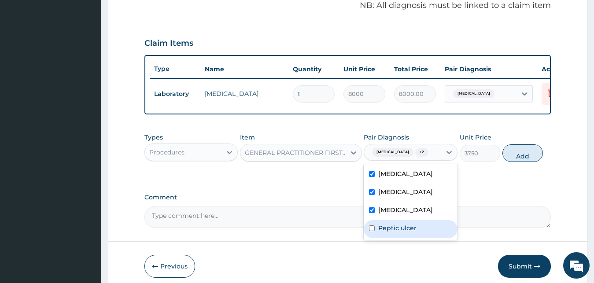
checkbox input "true"
click at [410, 238] on div "Peptic ulcer" at bounding box center [411, 229] width 94 height 18
checkbox input "true"
click at [520, 162] on button "Add" at bounding box center [522, 153] width 40 height 18
type input "0"
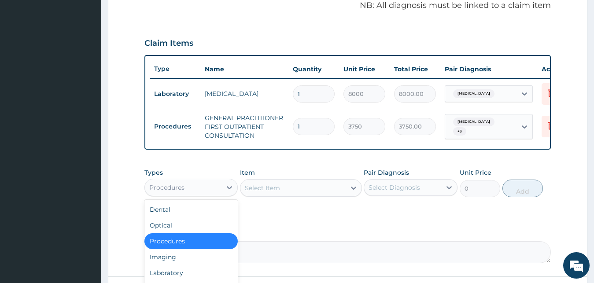
drag, startPoint x: 186, startPoint y: 191, endPoint x: 189, endPoint y: 231, distance: 39.7
click at [186, 195] on div "Procedures" at bounding box center [183, 187] width 77 height 14
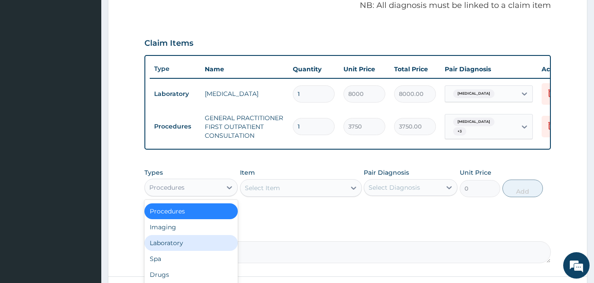
click at [193, 244] on div "Laboratory" at bounding box center [191, 243] width 94 height 16
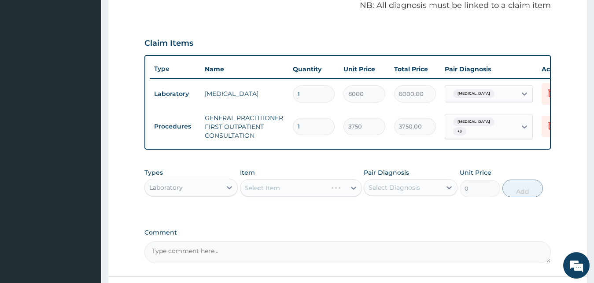
click at [274, 191] on div "Select Item" at bounding box center [301, 188] width 122 height 18
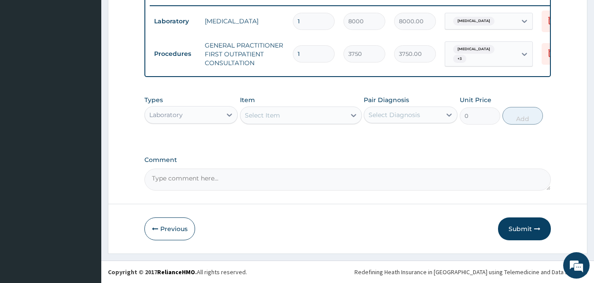
click at [311, 118] on div "Select Item" at bounding box center [292, 115] width 105 height 14
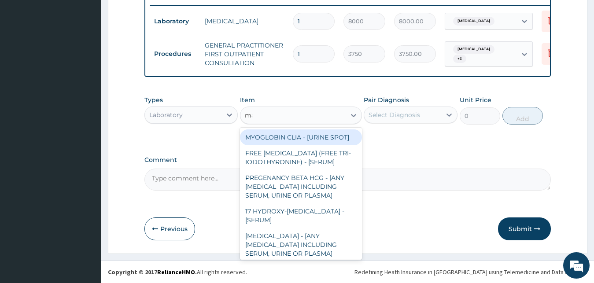
type input "mala"
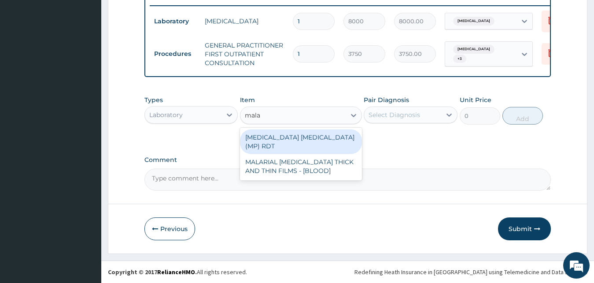
click at [328, 138] on div "MALARIA PARASITE (MP) RDT" at bounding box center [301, 141] width 122 height 25
type input "2000"
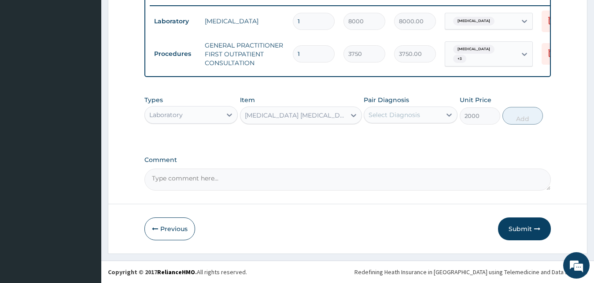
click at [397, 116] on div "Select Diagnosis" at bounding box center [393, 114] width 51 height 9
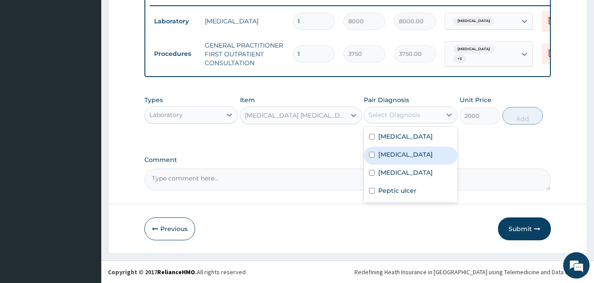
click at [403, 158] on div "Malaria" at bounding box center [411, 156] width 94 height 18
checkbox input "true"
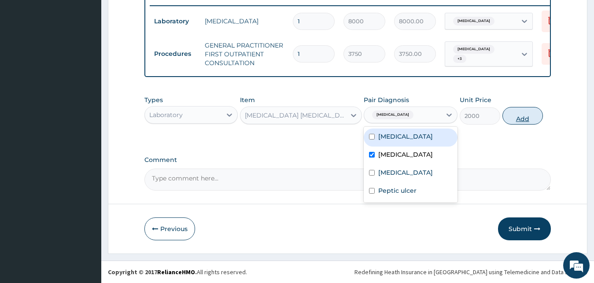
click at [527, 121] on button "Add" at bounding box center [522, 116] width 40 height 18
type input "0"
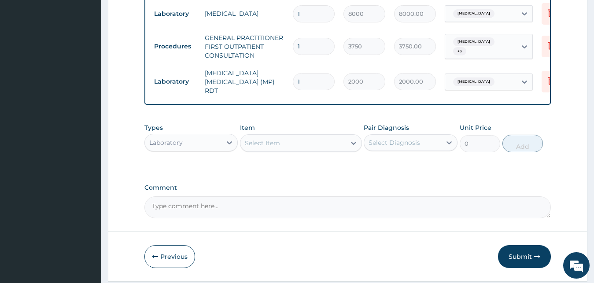
drag, startPoint x: 286, startPoint y: 147, endPoint x: 281, endPoint y: 149, distance: 4.7
click at [285, 147] on div "Select Item" at bounding box center [292, 143] width 105 height 14
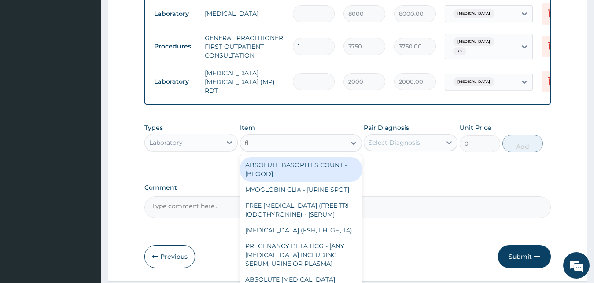
type input "fbc"
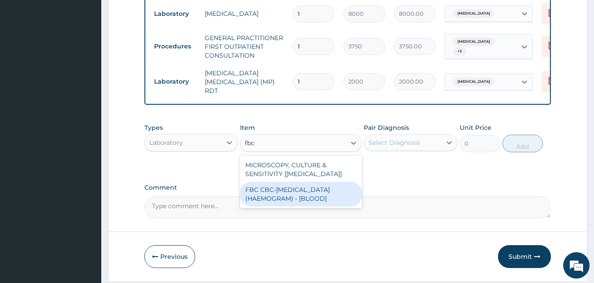
click at [307, 198] on div "FBC CBC-COMPLETE BLOOD COUNT (HAEMOGRAM) - [BLOOD]" at bounding box center [301, 194] width 122 height 25
type input "5000"
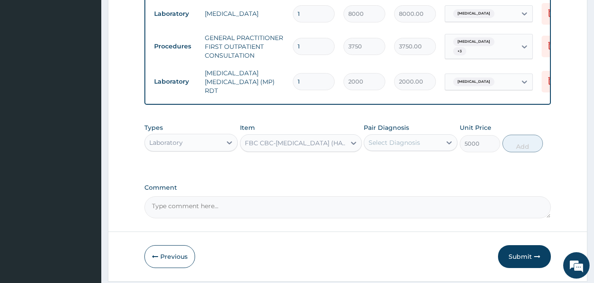
drag, startPoint x: 413, startPoint y: 145, endPoint x: 419, endPoint y: 155, distance: 11.9
click at [414, 145] on div "Select Diagnosis" at bounding box center [393, 142] width 51 height 9
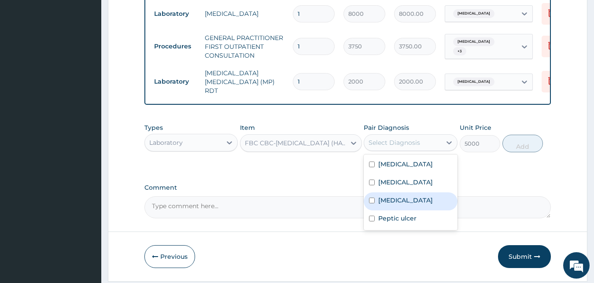
click at [404, 199] on div "Sepsis" at bounding box center [411, 201] width 94 height 18
checkbox input "true"
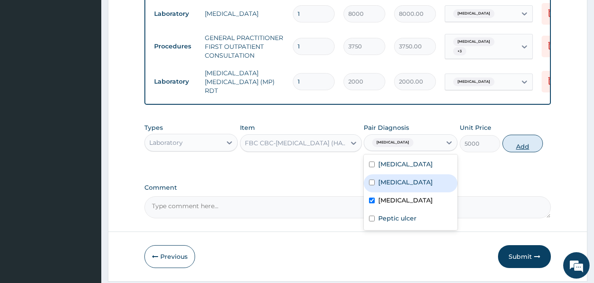
click at [526, 148] on button "Add" at bounding box center [522, 144] width 40 height 18
type input "0"
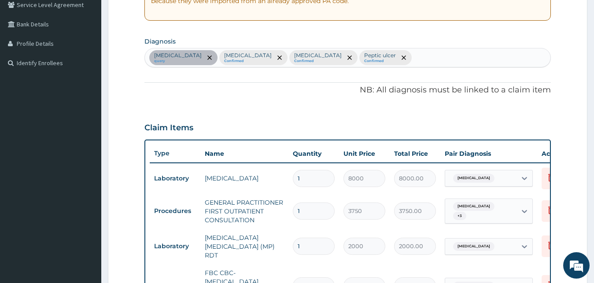
scroll to position [173, 0]
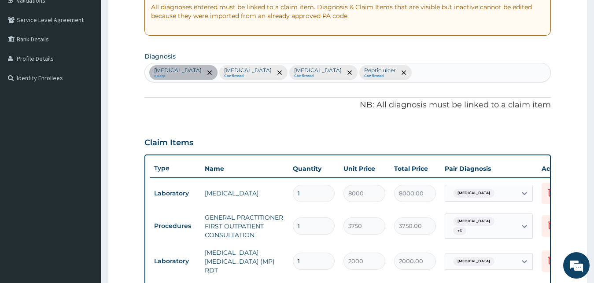
click at [403, 70] on div "Anxiety disorder query Malaria Confirmed Sepsis Confirmed Peptic ulcer Confirmed" at bounding box center [348, 72] width 406 height 18
type input "insomn"
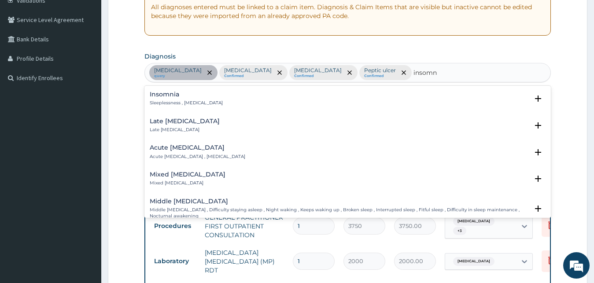
click at [199, 98] on h4 "Insomnia" at bounding box center [186, 94] width 73 height 7
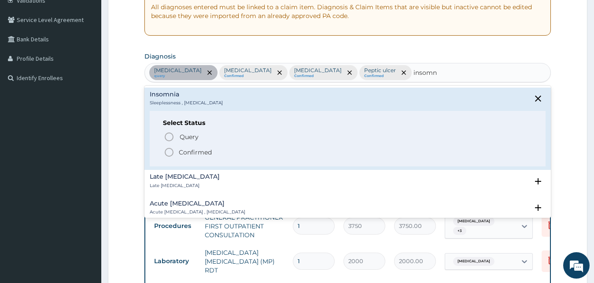
click at [171, 154] on icon "status option filled" at bounding box center [169, 152] width 11 height 11
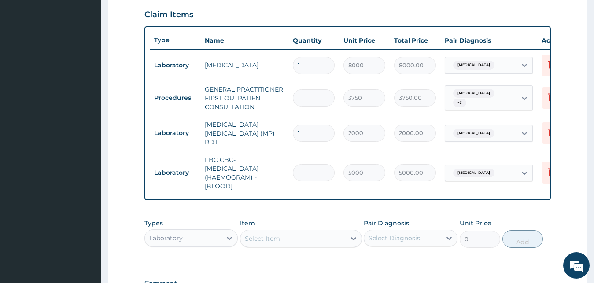
scroll to position [353, 0]
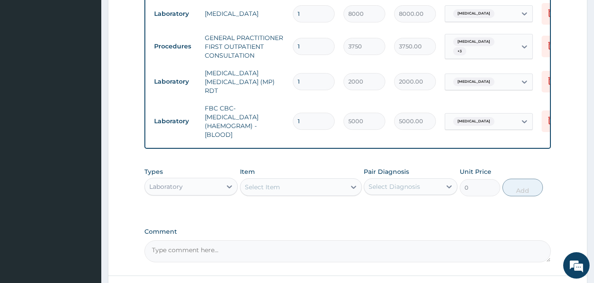
drag, startPoint x: 207, startPoint y: 187, endPoint x: 206, endPoint y: 198, distance: 11.1
click at [206, 195] on div "Laboratory" at bounding box center [191, 187] width 94 height 18
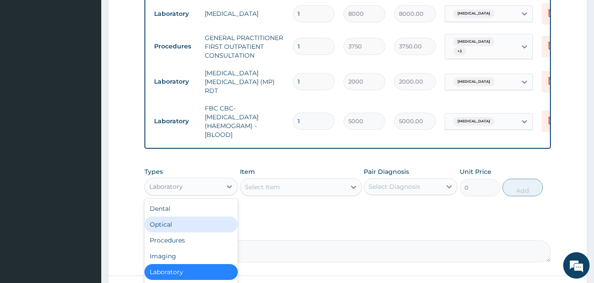
scroll to position [427, 0]
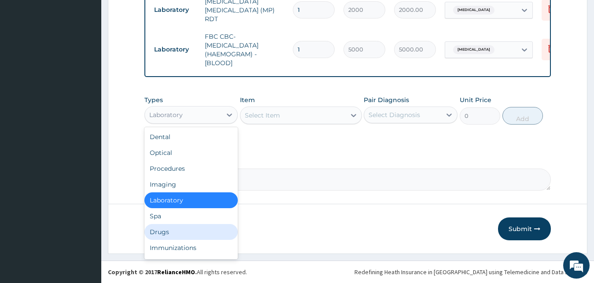
click at [170, 233] on div "Drugs" at bounding box center [191, 232] width 94 height 16
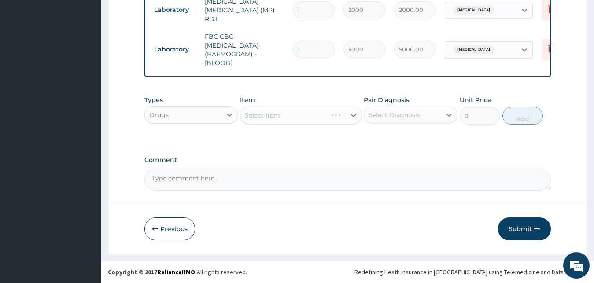
click at [300, 113] on div "Select Item" at bounding box center [301, 116] width 122 height 18
click at [289, 109] on div "Select Item" at bounding box center [292, 115] width 105 height 14
click at [287, 119] on div "Select Item" at bounding box center [292, 115] width 105 height 14
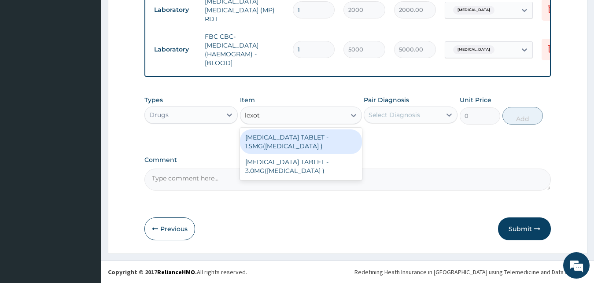
type input "lexota"
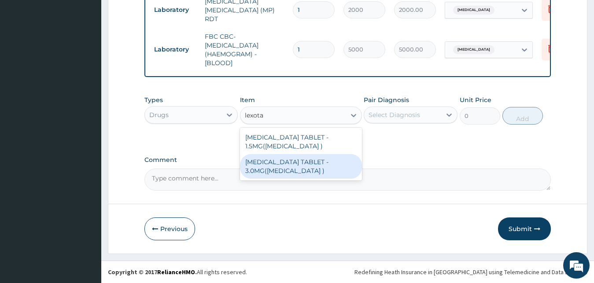
click at [294, 176] on div "BROMAZEPAM TABLET - 3.0MG(LEXOTAN )" at bounding box center [301, 166] width 122 height 25
type input "42"
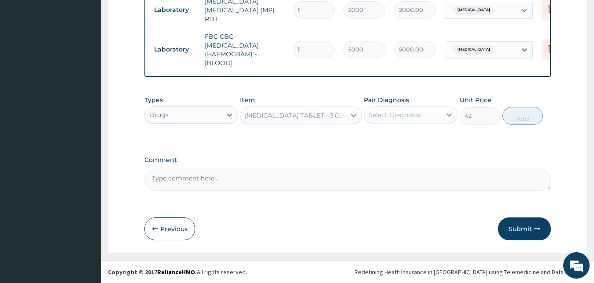
click at [418, 115] on div "Select Diagnosis" at bounding box center [393, 114] width 51 height 9
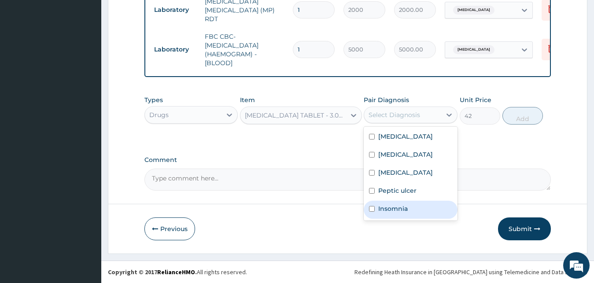
click at [409, 207] on div "Insomnia" at bounding box center [411, 210] width 94 height 18
checkbox input "true"
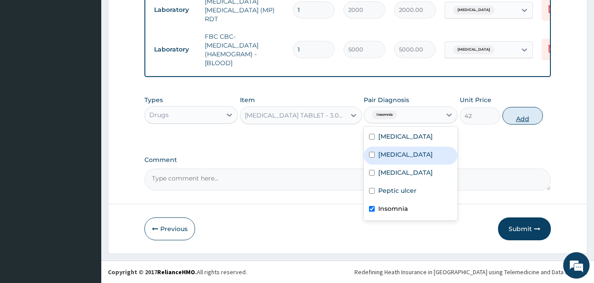
click at [528, 117] on button "Add" at bounding box center [522, 116] width 40 height 18
type input "0"
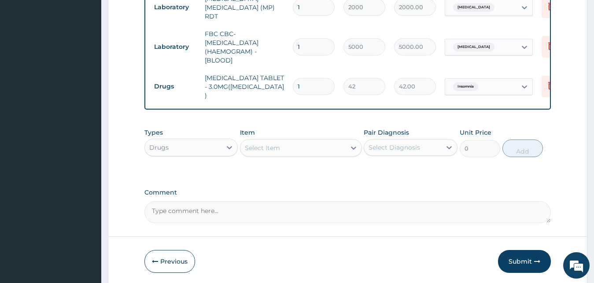
type input "0.00"
type input "3"
type input "126.00"
type input "3"
click at [257, 143] on div "Select Item" at bounding box center [262, 147] width 35 height 9
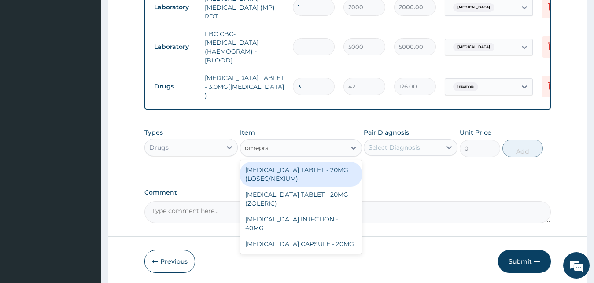
type input "omepraz"
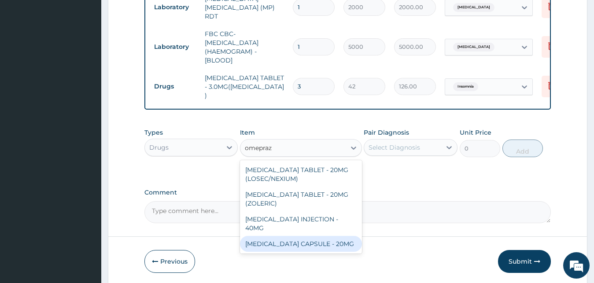
click at [268, 236] on div "OMEPRAZOLE CAPSULE - 20MG" at bounding box center [301, 244] width 122 height 16
type input "140"
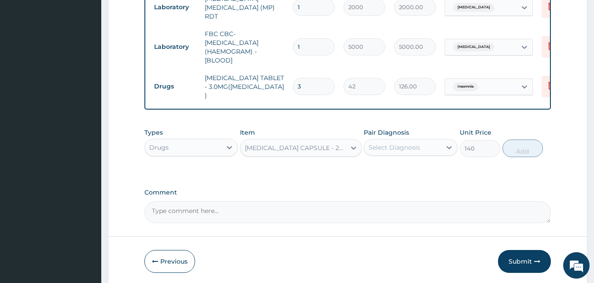
click at [430, 146] on div "Select Diagnosis" at bounding box center [402, 147] width 77 height 14
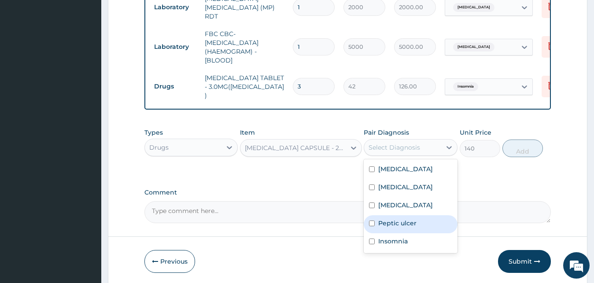
drag, startPoint x: 417, startPoint y: 220, endPoint x: 492, endPoint y: 168, distance: 91.7
click at [417, 220] on div "Peptic ulcer" at bounding box center [411, 224] width 94 height 18
checkbox input "true"
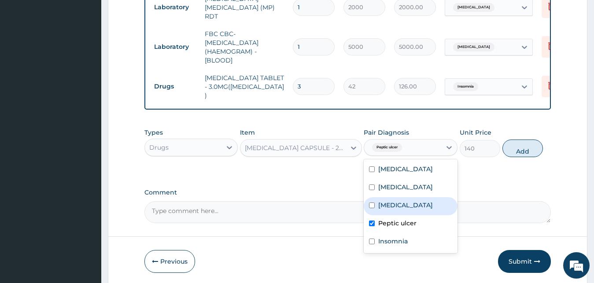
click at [519, 152] on button "Add" at bounding box center [522, 149] width 40 height 18
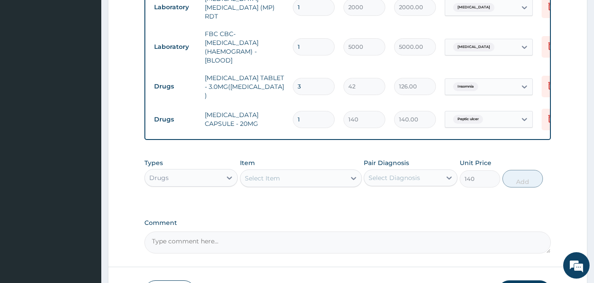
type input "0"
type input "0.00"
type input "3"
type input "420.00"
type input "3"
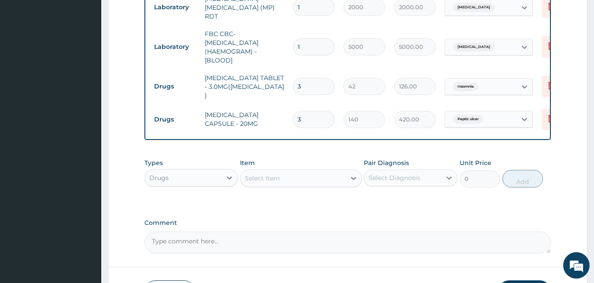
click at [267, 175] on div "Select Item" at bounding box center [262, 178] width 35 height 9
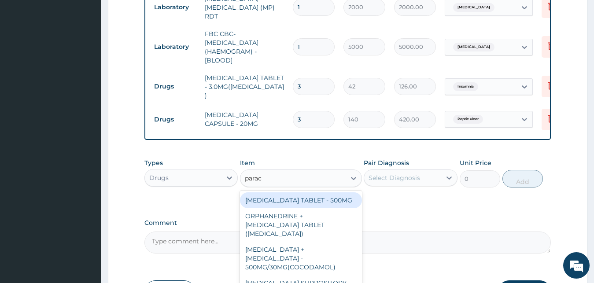
type input "parace"
click at [297, 200] on div "PARACETAMOL TABLET - 500MG" at bounding box center [301, 200] width 122 height 16
type input "33.599999999999994"
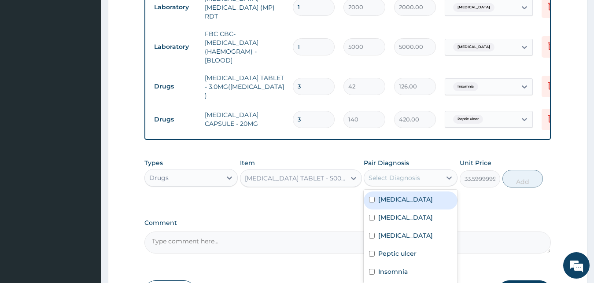
click at [412, 181] on div "Select Diagnosis" at bounding box center [402, 178] width 77 height 14
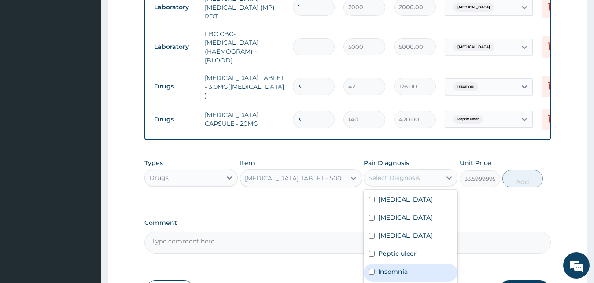
click at [405, 267] on label "Insomnia" at bounding box center [392, 271] width 29 height 9
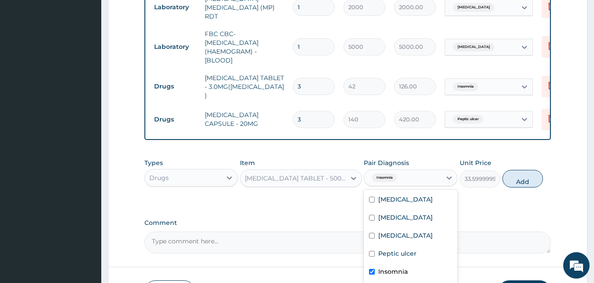
click at [397, 274] on div "Insomnia" at bounding box center [411, 273] width 94 height 18
checkbox input "false"
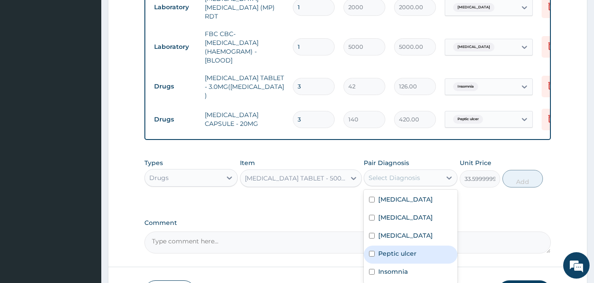
click at [401, 255] on label "Peptic ulcer" at bounding box center [397, 253] width 38 height 9
checkbox input "true"
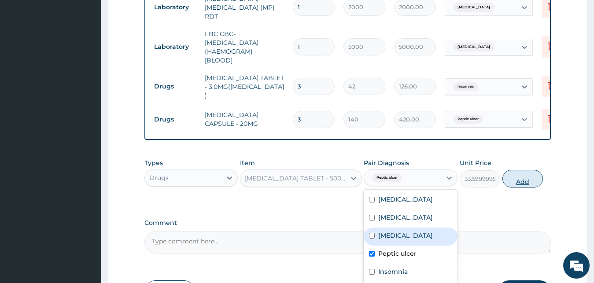
click at [526, 183] on button "Add" at bounding box center [522, 179] width 40 height 18
type input "0"
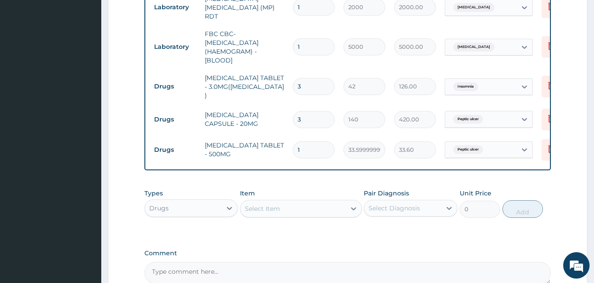
type input "18"
type input "604.80"
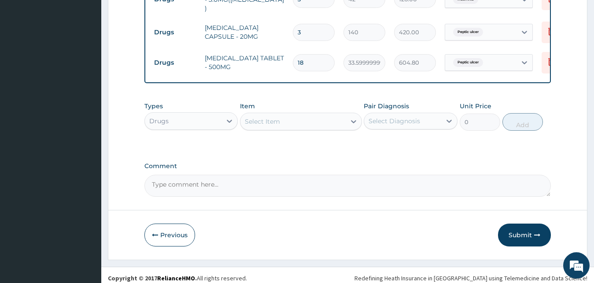
scroll to position [518, 0]
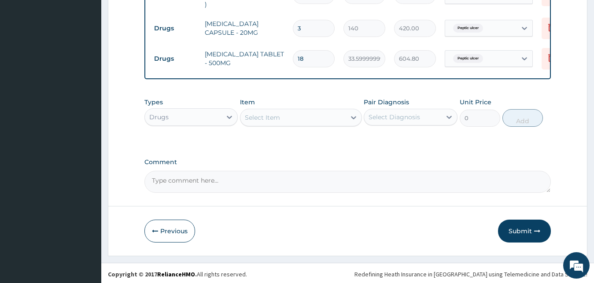
type input "18"
drag, startPoint x: 314, startPoint y: 118, endPoint x: 261, endPoint y: 115, distance: 52.9
click at [312, 121] on div "Select Item" at bounding box center [292, 117] width 105 height 14
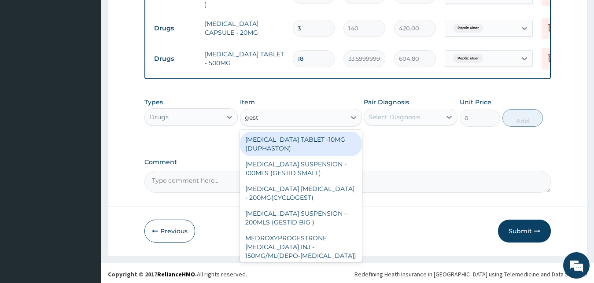
type input "gesti"
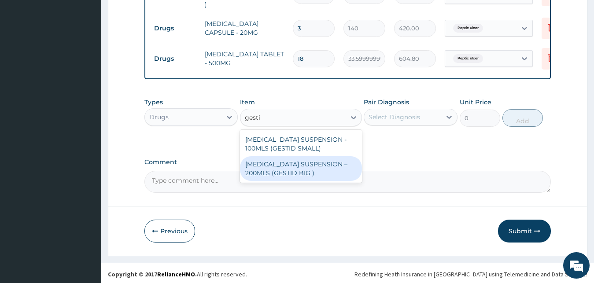
click at [321, 169] on div "ANTACID SUSPENSION – 200MLS (GESTID BIG )" at bounding box center [301, 168] width 122 height 25
type input "1680"
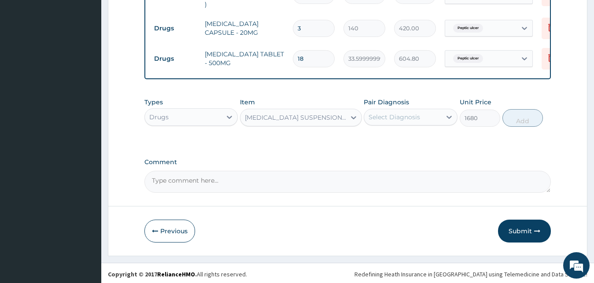
click at [401, 118] on div "Select Diagnosis" at bounding box center [393, 117] width 51 height 9
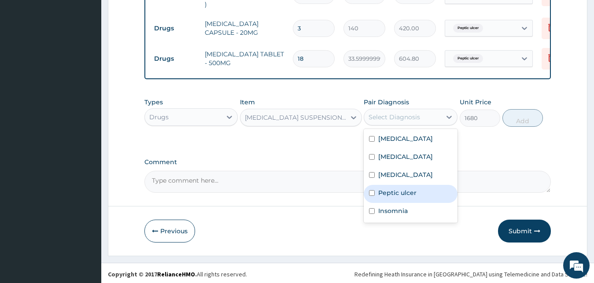
click at [408, 194] on label "Peptic ulcer" at bounding box center [397, 192] width 38 height 9
checkbox input "true"
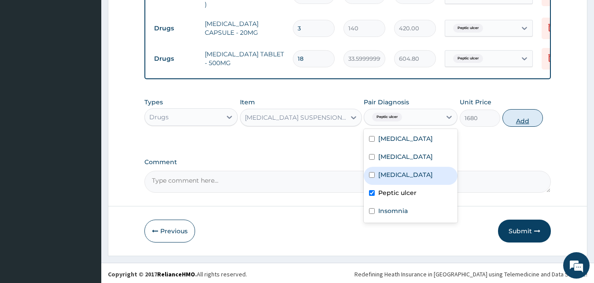
click at [523, 121] on button "Add" at bounding box center [522, 118] width 40 height 18
type input "0"
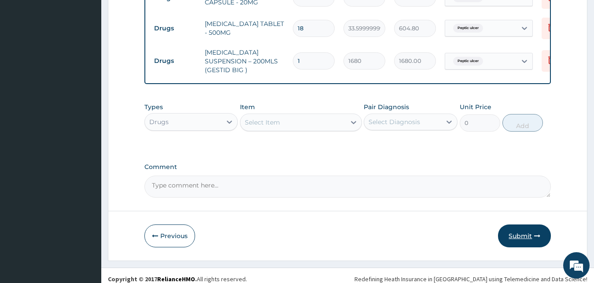
click at [520, 230] on button "Submit" at bounding box center [524, 235] width 53 height 23
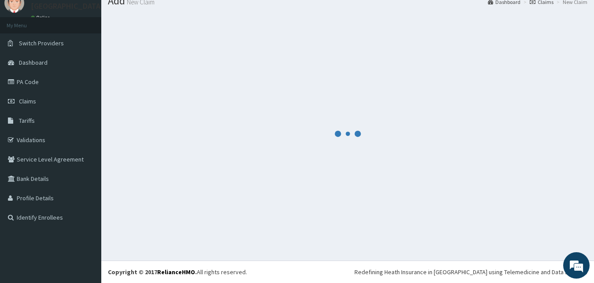
scroll to position [33, 0]
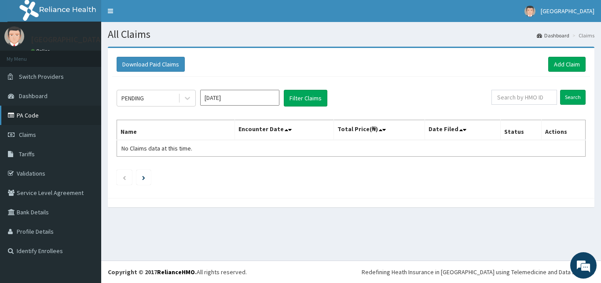
click at [20, 120] on link "PA Code" at bounding box center [50, 115] width 101 height 19
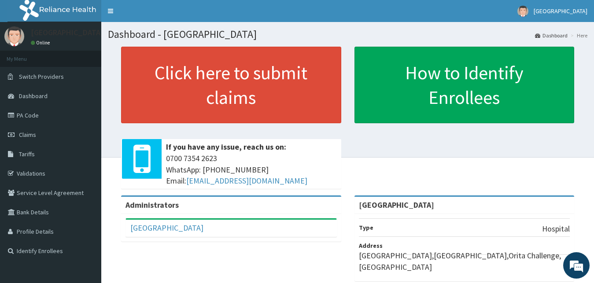
click at [395, 173] on div "Click here to submit claims If you have any issue, reach us on: [PHONE_NUMBER] …" at bounding box center [347, 121] width 479 height 149
click at [22, 116] on link "PA Code" at bounding box center [50, 115] width 101 height 19
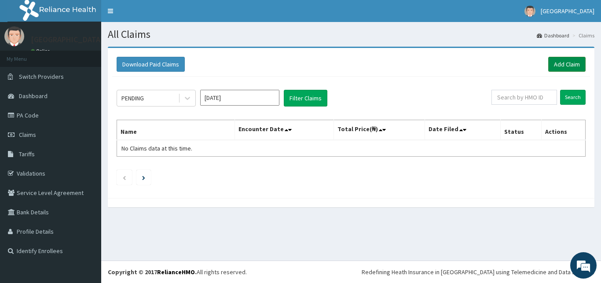
click at [561, 61] on link "Add Claim" at bounding box center [566, 64] width 37 height 15
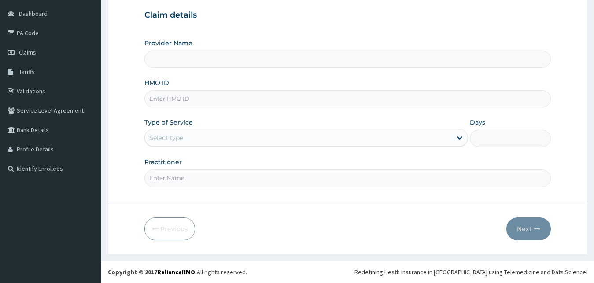
scroll to position [82, 0]
type input "[GEOGRAPHIC_DATA]"
click at [206, 99] on input "HMO ID" at bounding box center [347, 98] width 407 height 17
paste input "AIT/10267/A"
type input "AIT/10267/A"
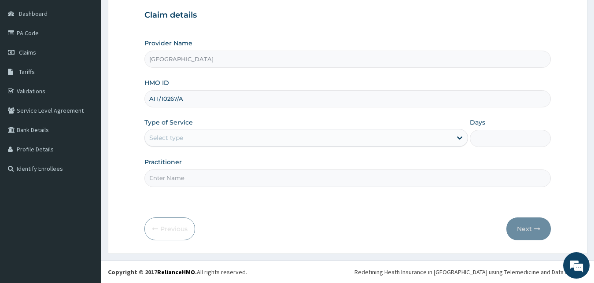
click at [209, 137] on div "Select type" at bounding box center [298, 138] width 307 height 14
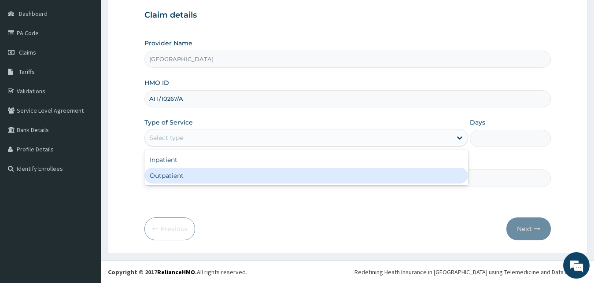
click at [206, 176] on div "Outpatient" at bounding box center [306, 176] width 324 height 16
type input "1"
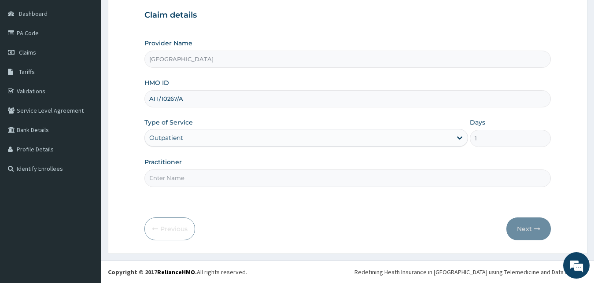
click at [207, 178] on input "Practitioner" at bounding box center [347, 177] width 407 height 17
type input "Dr Dada"
click at [534, 229] on button "Next" at bounding box center [528, 228] width 44 height 23
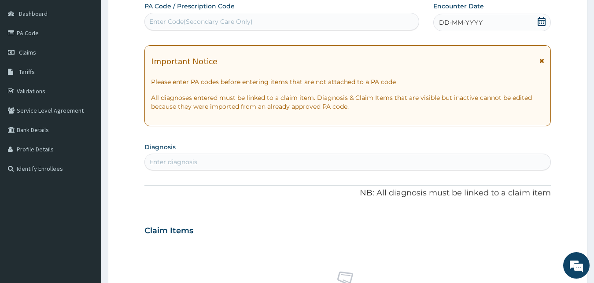
click at [221, 26] on div "Enter Code(Secondary Care Only)" at bounding box center [282, 22] width 274 height 14
paste input "PA/B7D63E"
type input "PA/B7D63E"
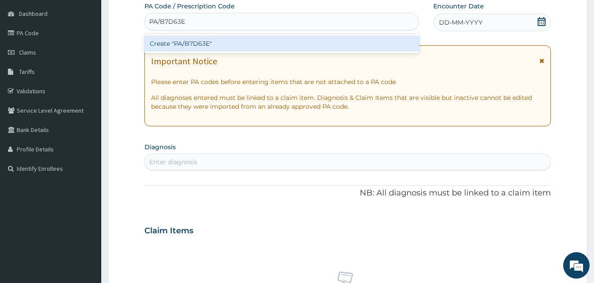
click at [286, 44] on div "Create "PA/B7D63E"" at bounding box center [281, 44] width 275 height 16
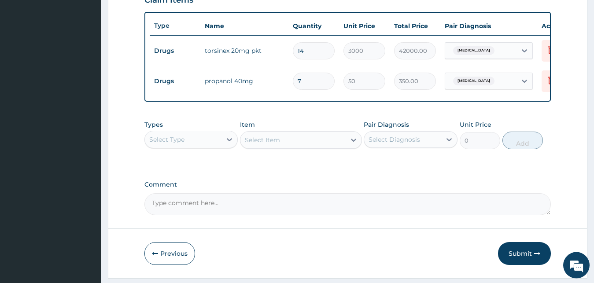
scroll to position [348, 0]
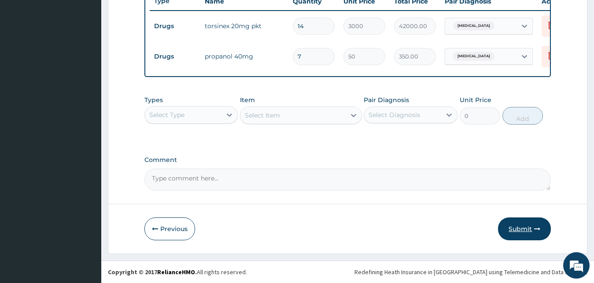
click at [523, 230] on button "Submit" at bounding box center [524, 228] width 53 height 23
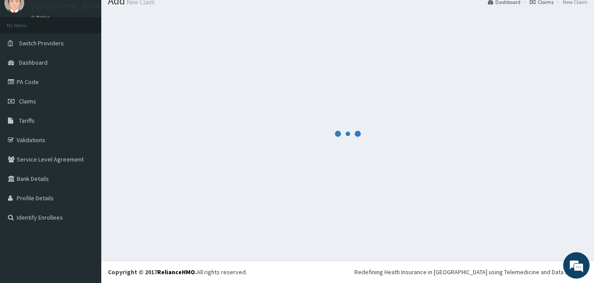
scroll to position [33, 0]
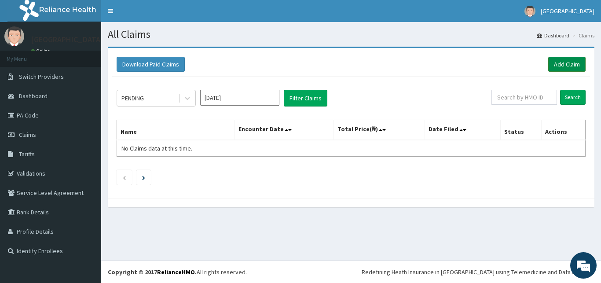
click at [569, 60] on link "Add Claim" at bounding box center [566, 64] width 37 height 15
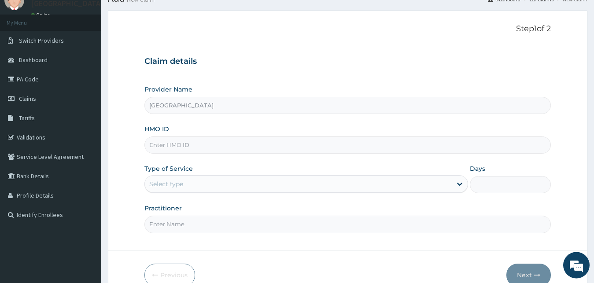
scroll to position [82, 0]
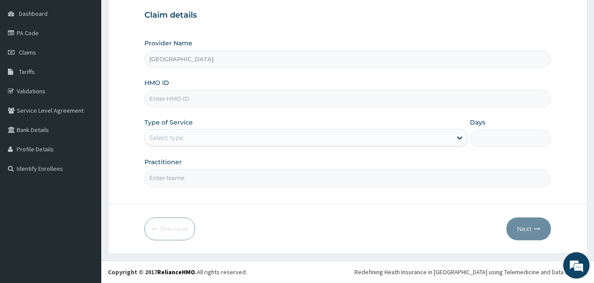
click at [202, 103] on input "HMO ID" at bounding box center [347, 98] width 407 height 17
paste input "AIT/10267/A"
type input "AIT/10267/A"
click at [199, 133] on div "Select type" at bounding box center [298, 138] width 307 height 14
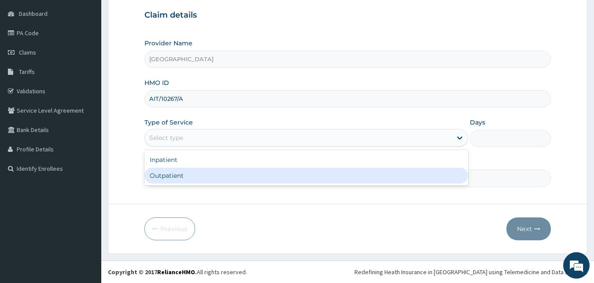
click at [212, 176] on div "Outpatient" at bounding box center [306, 176] width 324 height 16
type input "1"
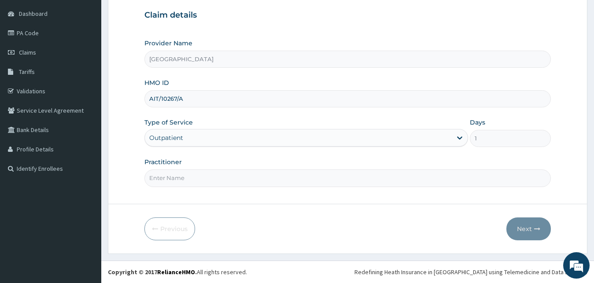
click at [211, 180] on input "Practitioner" at bounding box center [347, 177] width 407 height 17
type input "[PERSON_NAME]"
click at [534, 231] on icon "button" at bounding box center [537, 229] width 6 height 6
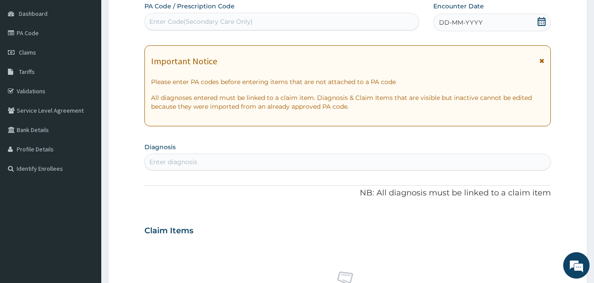
scroll to position [0, 0]
click at [539, 24] on icon at bounding box center [541, 21] width 8 height 9
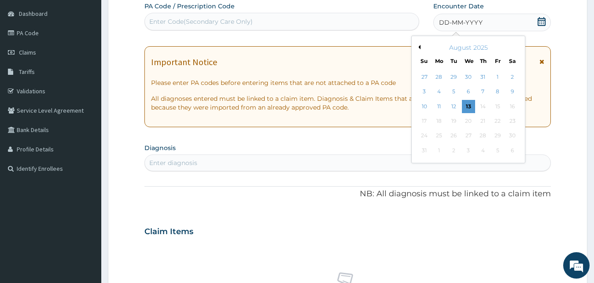
click at [420, 45] on div "August 2025" at bounding box center [468, 47] width 106 height 9
click at [419, 48] on button "Previous Month" at bounding box center [418, 47] width 4 height 4
click at [510, 103] on div "19" at bounding box center [511, 106] width 13 height 13
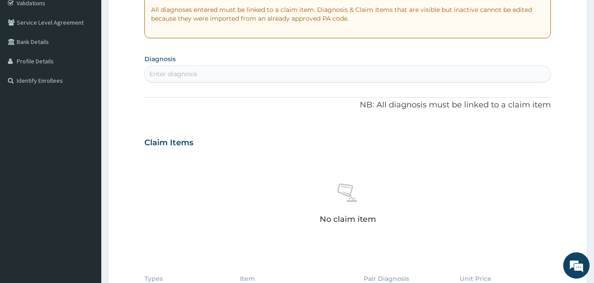
scroll to position [172, 0]
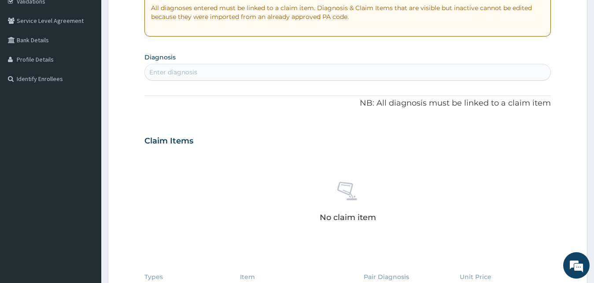
click at [215, 72] on div "Enter diagnosis" at bounding box center [348, 72] width 406 height 14
type input "vertigo"
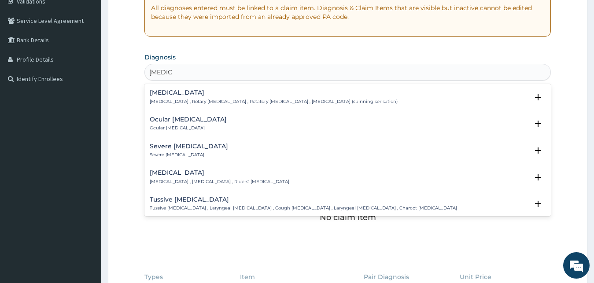
click at [180, 96] on h4 "Vertigo" at bounding box center [274, 92] width 248 height 7
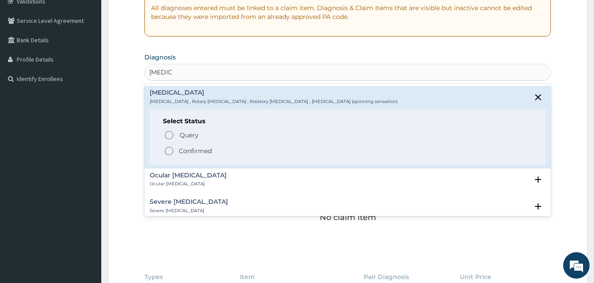
click at [172, 150] on icon "status option filled" at bounding box center [169, 151] width 11 height 11
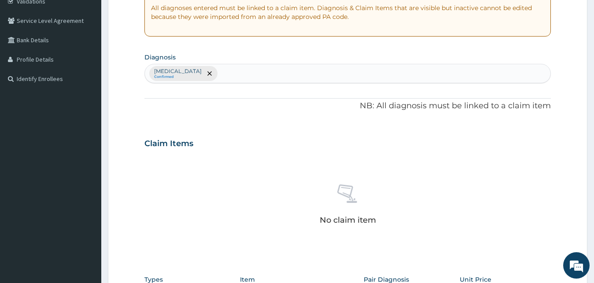
click at [277, 127] on div "PA Code / Prescription Code Enter Code(Secondary Care Only) Encounter Date 19-0…" at bounding box center [347, 141] width 407 height 458
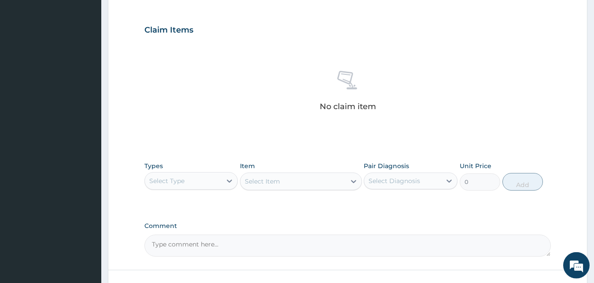
scroll to position [352, 0]
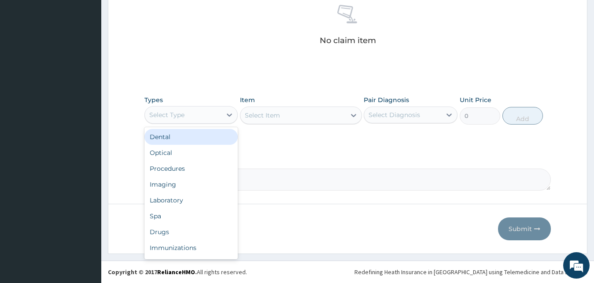
click at [195, 119] on div "Select Type" at bounding box center [183, 115] width 77 height 14
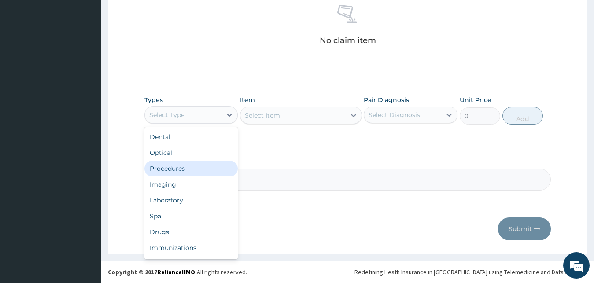
click at [189, 174] on div "Procedures" at bounding box center [191, 169] width 94 height 16
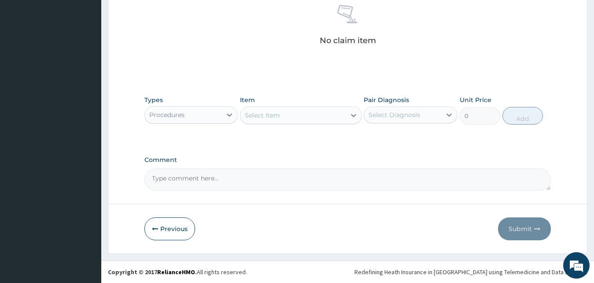
click at [265, 117] on div "Select Item" at bounding box center [262, 115] width 35 height 9
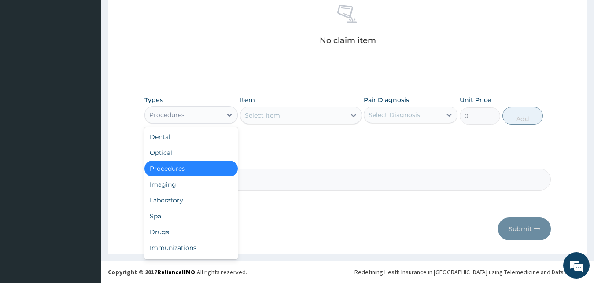
click at [182, 114] on div "Procedures" at bounding box center [166, 114] width 35 height 9
click at [192, 224] on div "Drugs" at bounding box center [191, 232] width 94 height 16
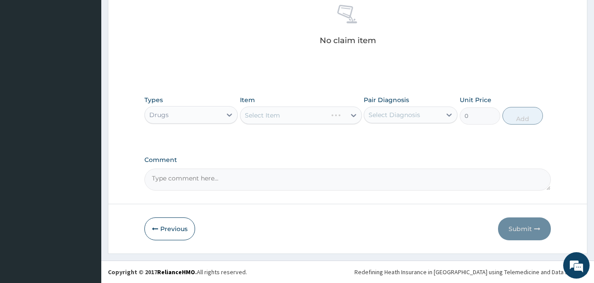
click at [289, 112] on div "Select Item" at bounding box center [301, 116] width 122 height 18
click at [292, 118] on div "Select Item" at bounding box center [301, 116] width 122 height 18
click at [326, 117] on div "Select Item" at bounding box center [292, 115] width 105 height 14
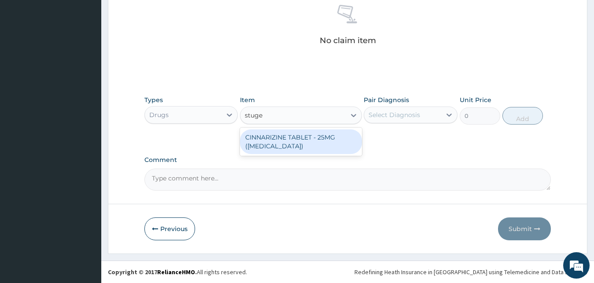
type input "stuger"
drag, startPoint x: 342, startPoint y: 148, endPoint x: 328, endPoint y: 144, distance: 14.5
click at [341, 149] on div "CINNARIZINE TABLET - 25MG ([MEDICAL_DATA])" at bounding box center [301, 141] width 122 height 25
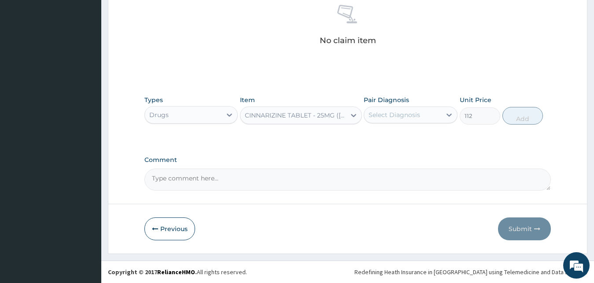
type input "112"
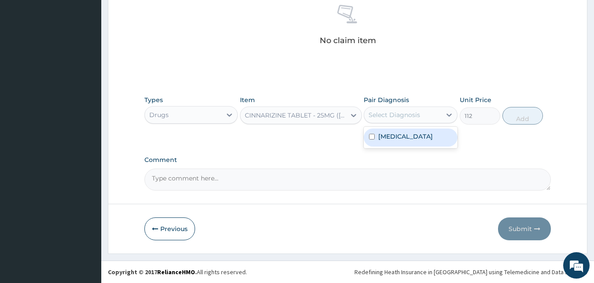
click at [422, 119] on div "Select Diagnosis" at bounding box center [402, 115] width 77 height 14
click at [414, 141] on div "Vertigo" at bounding box center [411, 138] width 94 height 18
checkbox input "true"
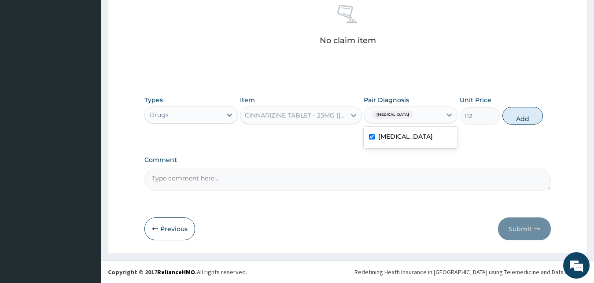
drag, startPoint x: 529, startPoint y: 119, endPoint x: 495, endPoint y: 122, distance: 34.5
click at [529, 119] on button "Add" at bounding box center [522, 116] width 40 height 18
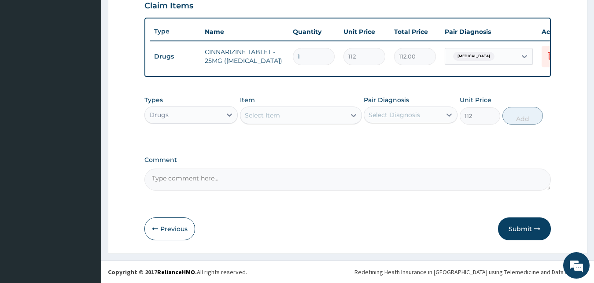
type input "0"
type input "10"
type input "1120.00"
type input "10"
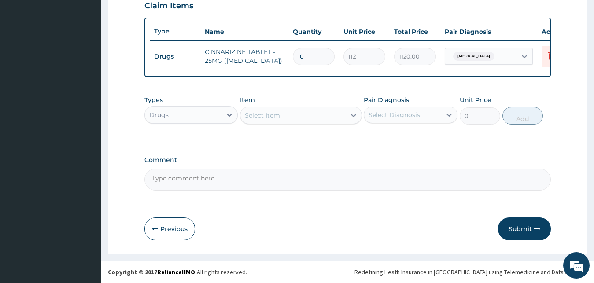
click at [514, 232] on button "Submit" at bounding box center [524, 228] width 53 height 23
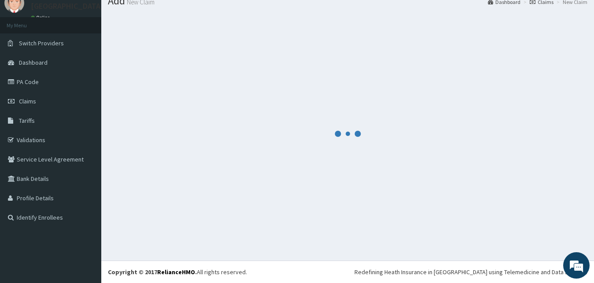
scroll to position [33, 0]
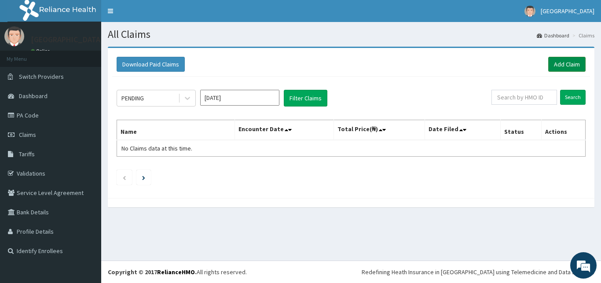
click at [562, 68] on link "Add Claim" at bounding box center [566, 64] width 37 height 15
